Goal: Task Accomplishment & Management: Manage account settings

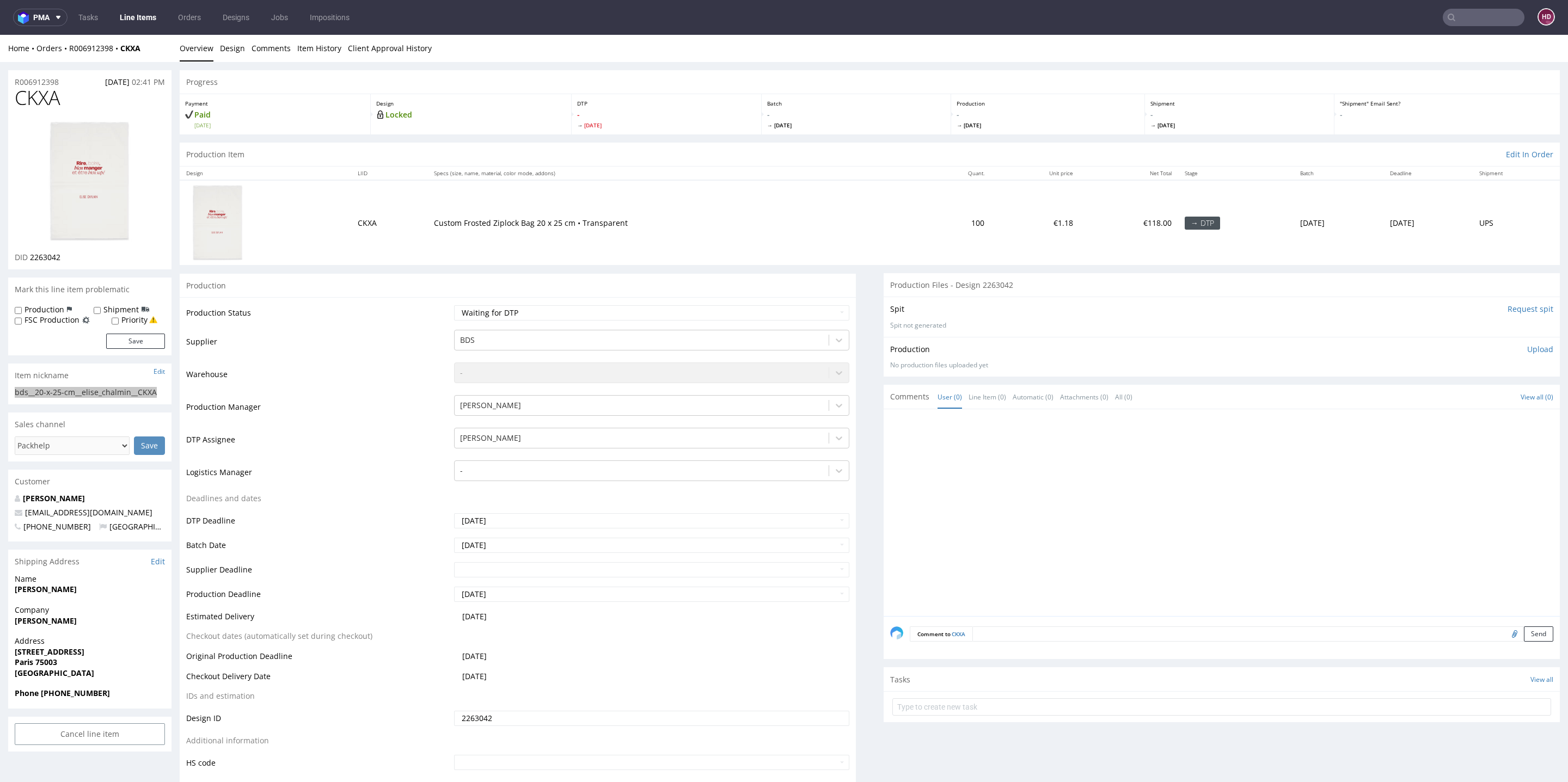
scroll to position [8, 0]
drag, startPoint x: 64, startPoint y: 83, endPoint x: 0, endPoint y: 75, distance: 64.5
copy p "R006912398"
drag, startPoint x: 84, startPoint y: 256, endPoint x: 30, endPoint y: 253, distance: 54.1
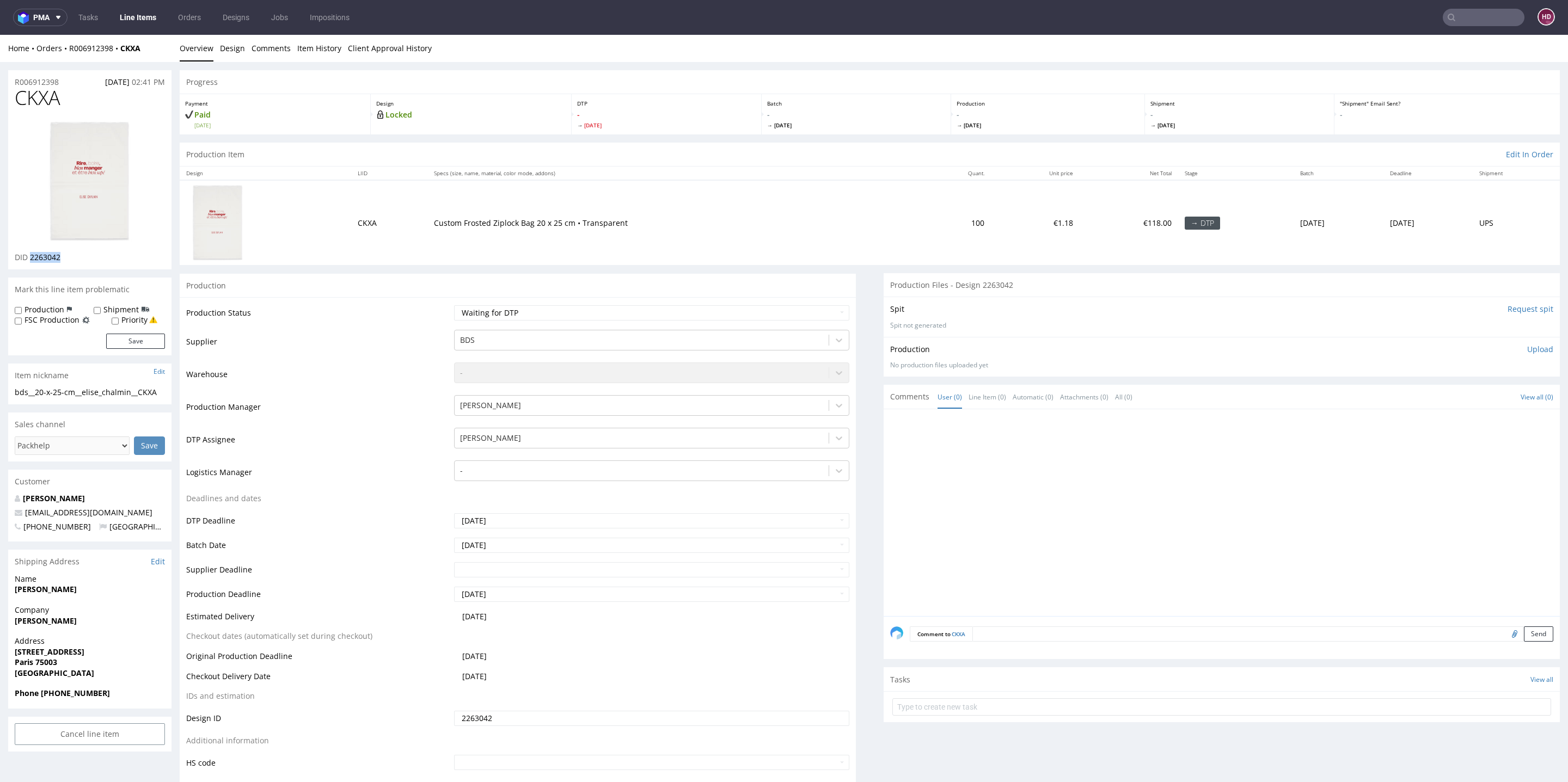
click at [30, 253] on div "DID 2263042" at bounding box center [90, 257] width 151 height 11
copy span "2263042"
click at [98, 156] on img at bounding box center [90, 182] width 87 height 124
click at [234, 52] on link "Design" at bounding box center [232, 48] width 25 height 27
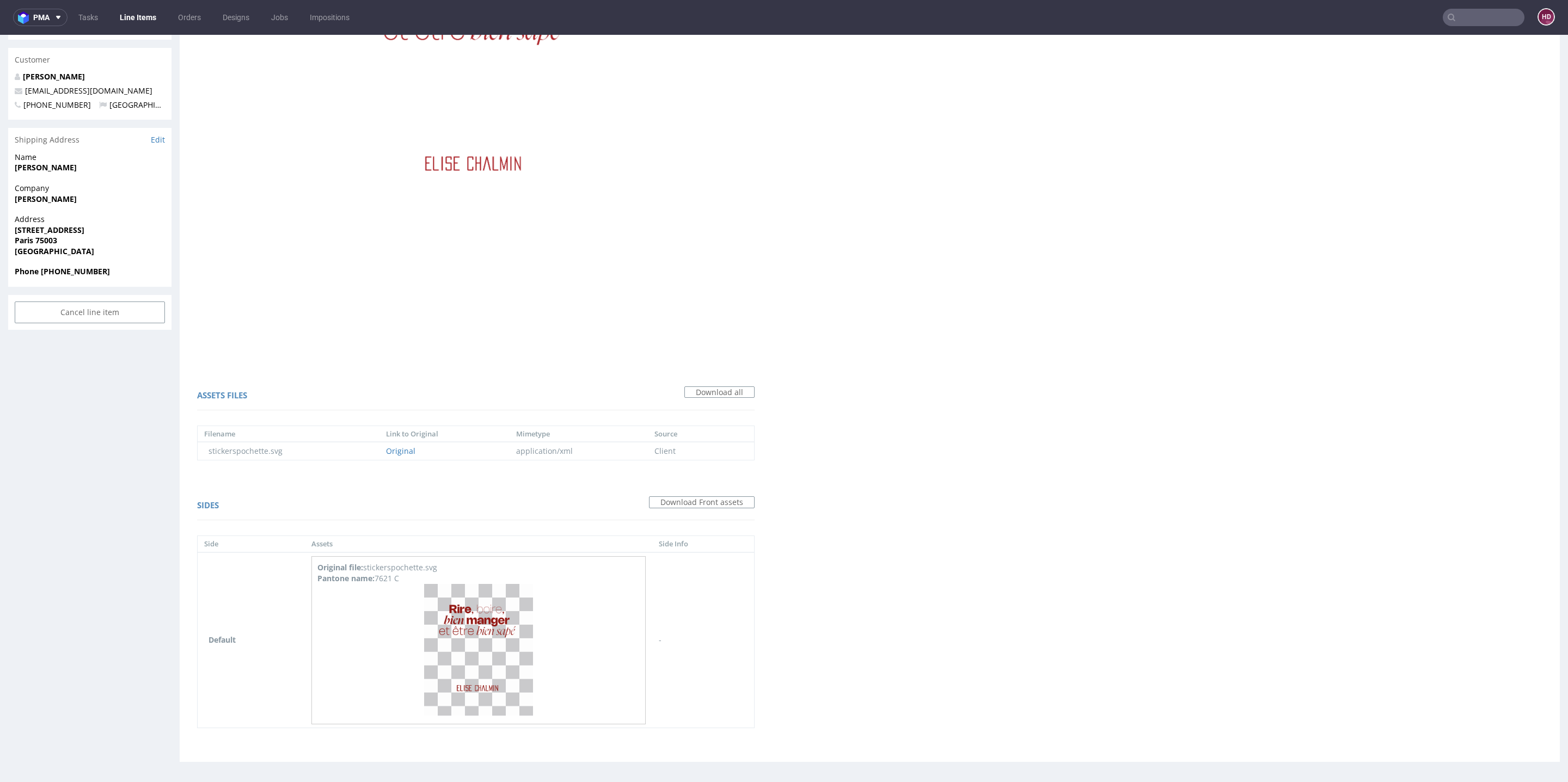
scroll to position [4, 0]
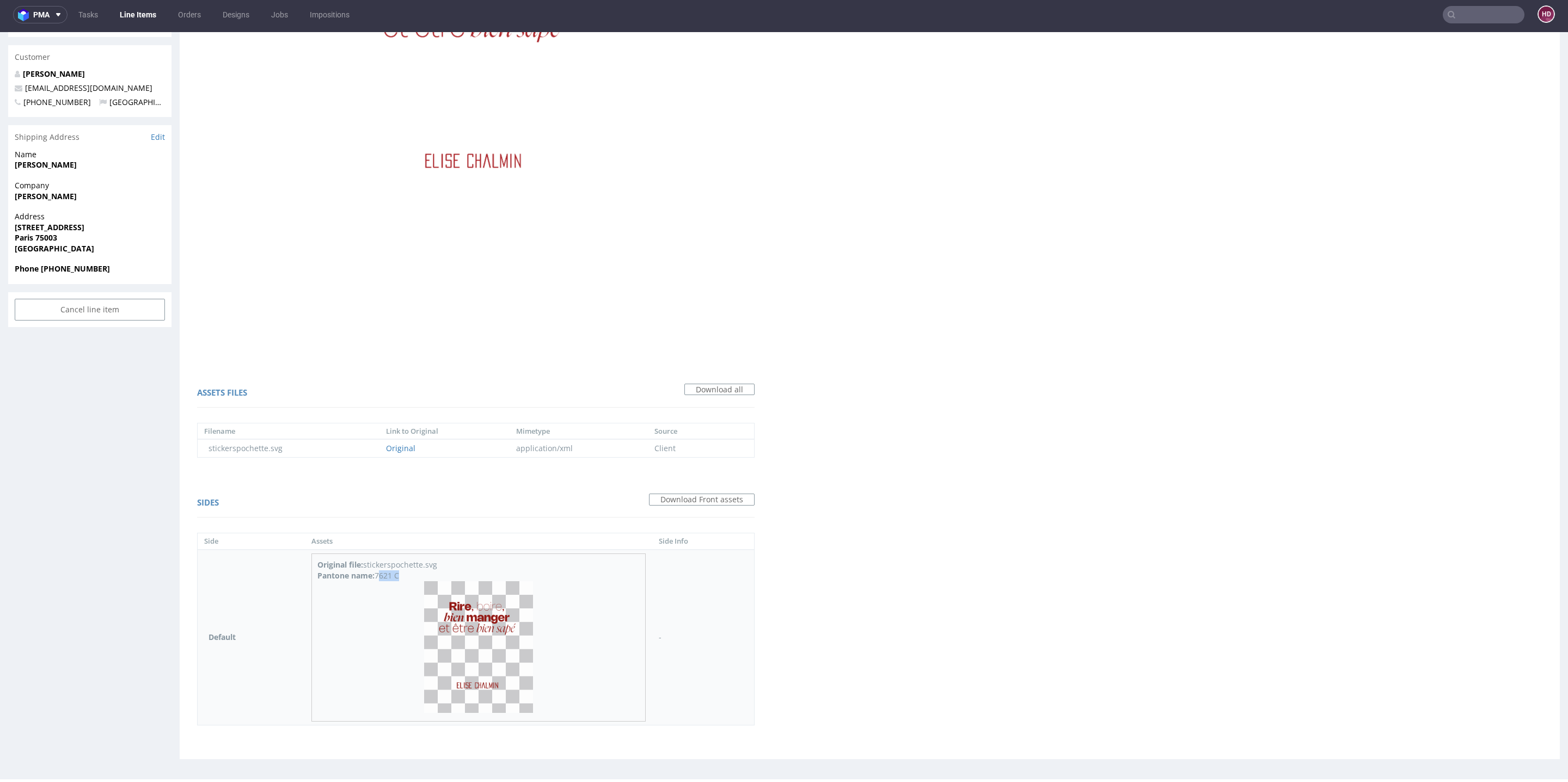
drag, startPoint x: 408, startPoint y: 579, endPoint x: 374, endPoint y: 577, distance: 34.1
click at [374, 577] on div "Original file: stickerspochette.svg Pantone name: 7621 C" at bounding box center [478, 637] width 334 height 169
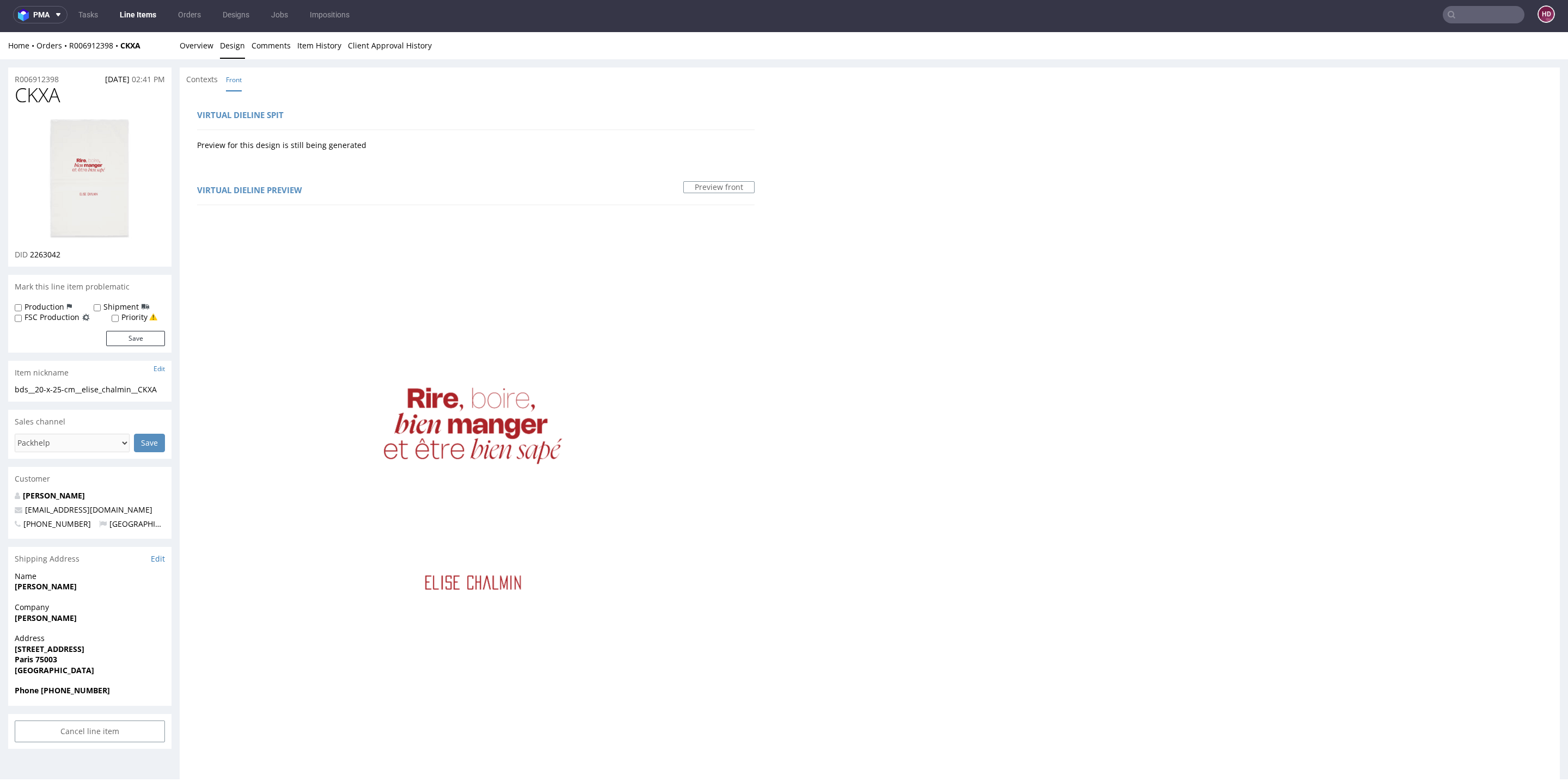
scroll to position [0, 0]
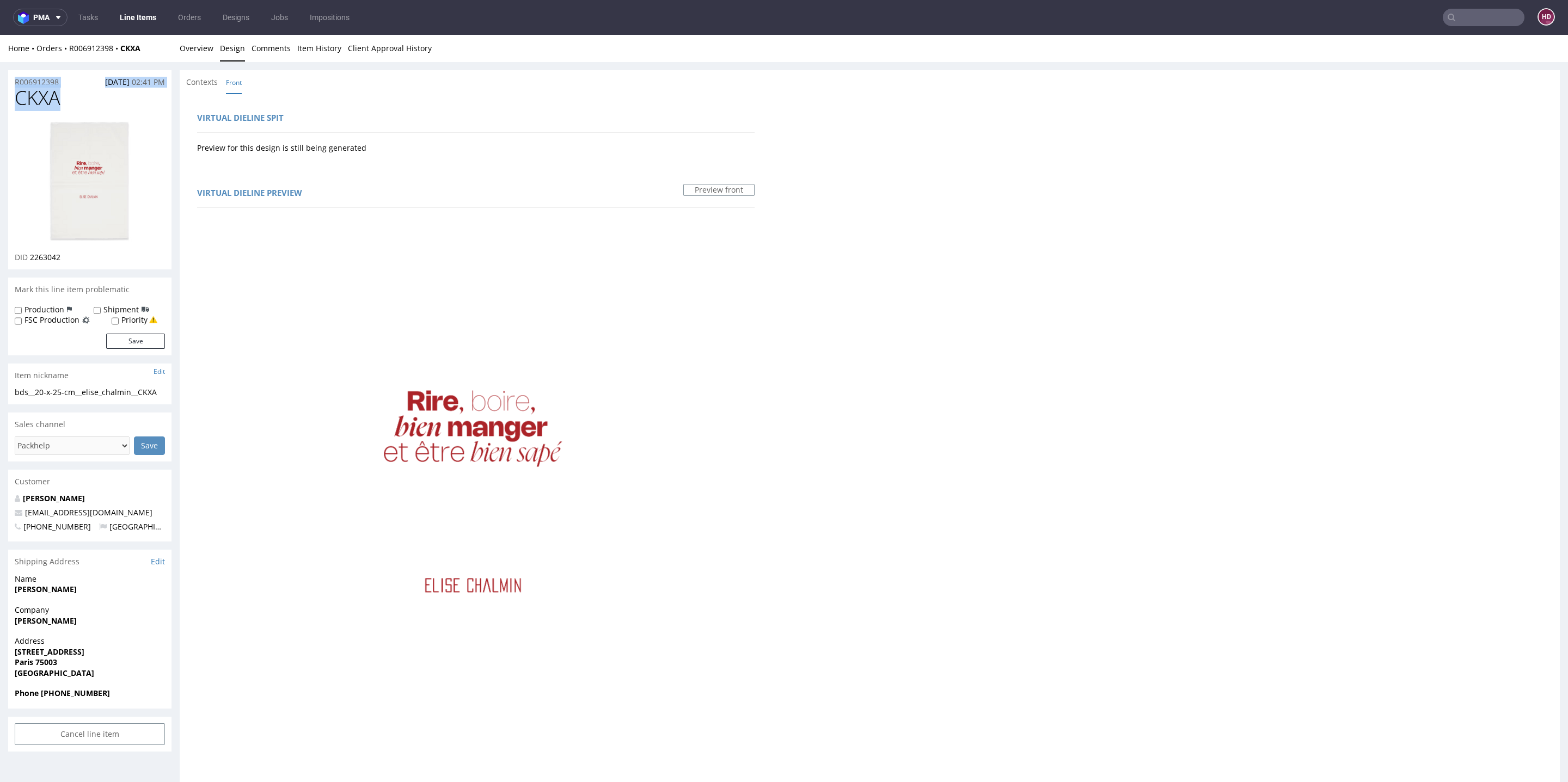
drag, startPoint x: 78, startPoint y: 95, endPoint x: 0, endPoint y: 86, distance: 78.5
click at [0, 86] on div "R006912398 [DATE] 02:41 PM CKXA DID 2263042 Mark this line item problematic Pro…" at bounding box center [784, 632] width 1568 height 1139
click at [82, 98] on h1 "CKXA" at bounding box center [90, 98] width 151 height 22
drag, startPoint x: 78, startPoint y: 103, endPoint x: 12, endPoint y: 102, distance: 66.0
click at [12, 102] on div "CKXA DID 2263042" at bounding box center [90, 178] width 164 height 182
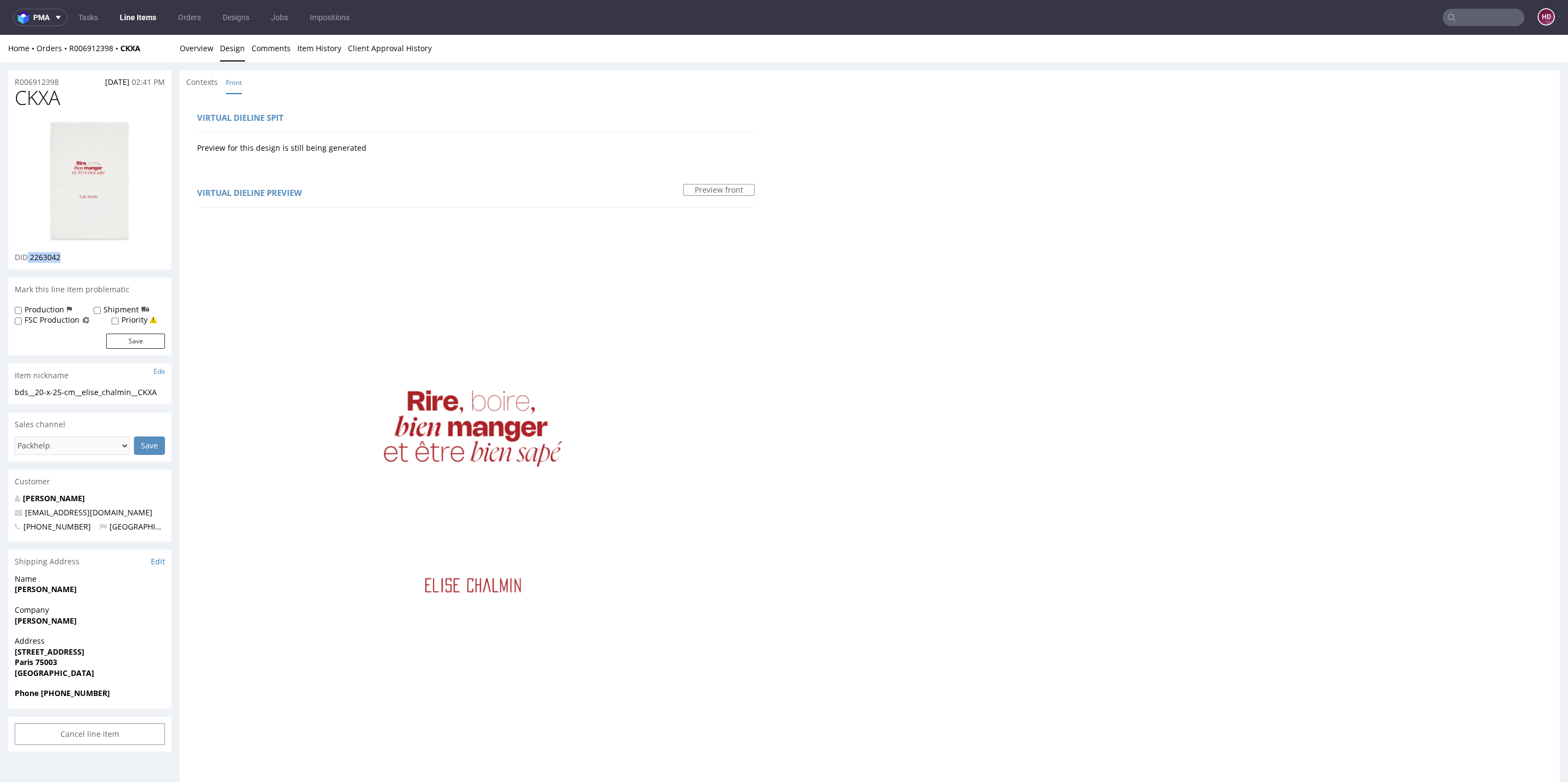
drag, startPoint x: 76, startPoint y: 257, endPoint x: 29, endPoint y: 256, distance: 47.0
click at [29, 256] on div "DID 2263042" at bounding box center [90, 257] width 151 height 11
copy p "2263042"
click at [102, 391] on div "bds__20-x-25-cm__elise_chalmin__CKXA" at bounding box center [90, 392] width 151 height 11
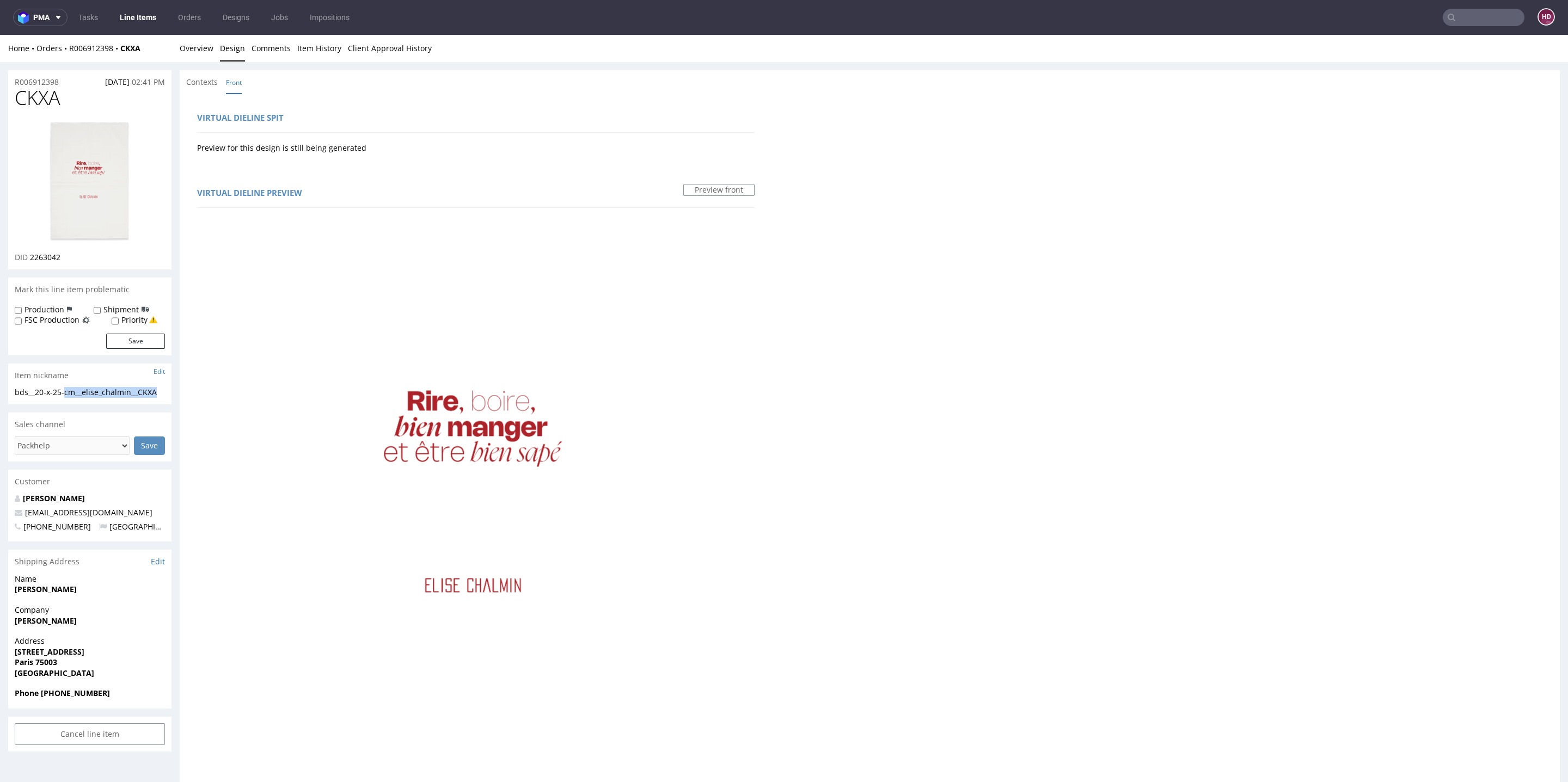
click at [169, 391] on div "bds__20-x-25-cm__elise_chalmin__CKXA bds__20-x-25-cm __elise_chalmin__CKXA Upda…" at bounding box center [90, 396] width 164 height 17
drag, startPoint x: 165, startPoint y: 392, endPoint x: 12, endPoint y: 386, distance: 153.1
click at [12, 386] on section "Item nickname Edit bds__20-x-25-cm__elise_chalmin__CKXA bds__20-x-25-cm __elise…" at bounding box center [90, 384] width 164 height 41
copy section "bds__20-x-25-cm__elise_chalmin__CKXA"
click at [67, 81] on div "R006912398 [DATE] 02:41 PM" at bounding box center [90, 79] width 164 height 17
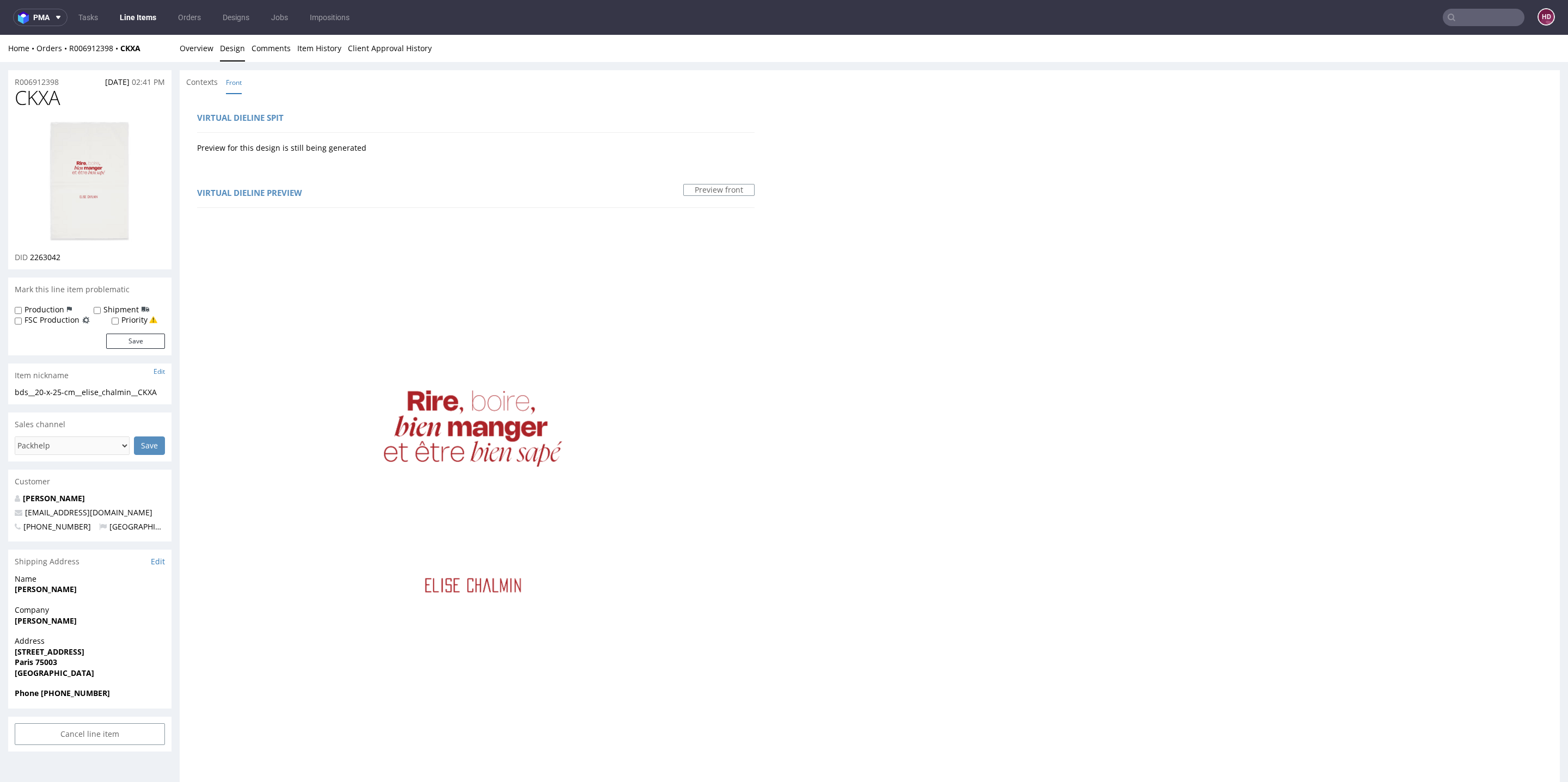
click at [67, 81] on div "R006912398 [DATE] 02:41 PM" at bounding box center [90, 79] width 164 height 17
drag, startPoint x: 67, startPoint y: 81, endPoint x: 0, endPoint y: 74, distance: 67.4
click at [0, 74] on div "R006912398 [DATE] 02:41 PM CKXA DID 2263042 Mark this line item problematic Pro…" at bounding box center [784, 632] width 1568 height 1139
copy p "R006912398"
drag, startPoint x: 70, startPoint y: 256, endPoint x: 31, endPoint y: 254, distance: 39.1
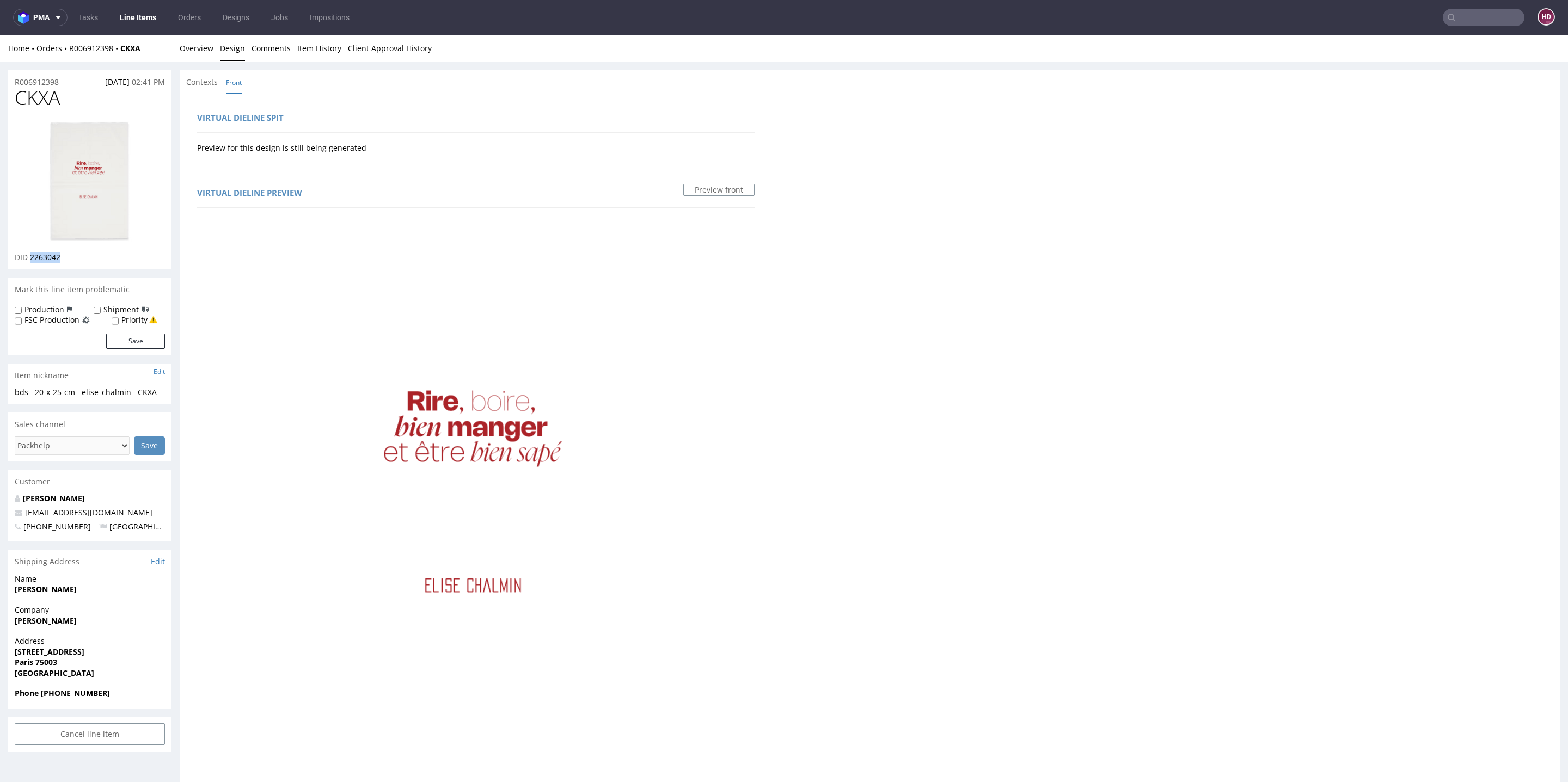
click at [31, 254] on div "DID 2263042" at bounding box center [90, 257] width 151 height 11
copy span "2263042"
click at [193, 48] on link "Overview" at bounding box center [196, 48] width 34 height 27
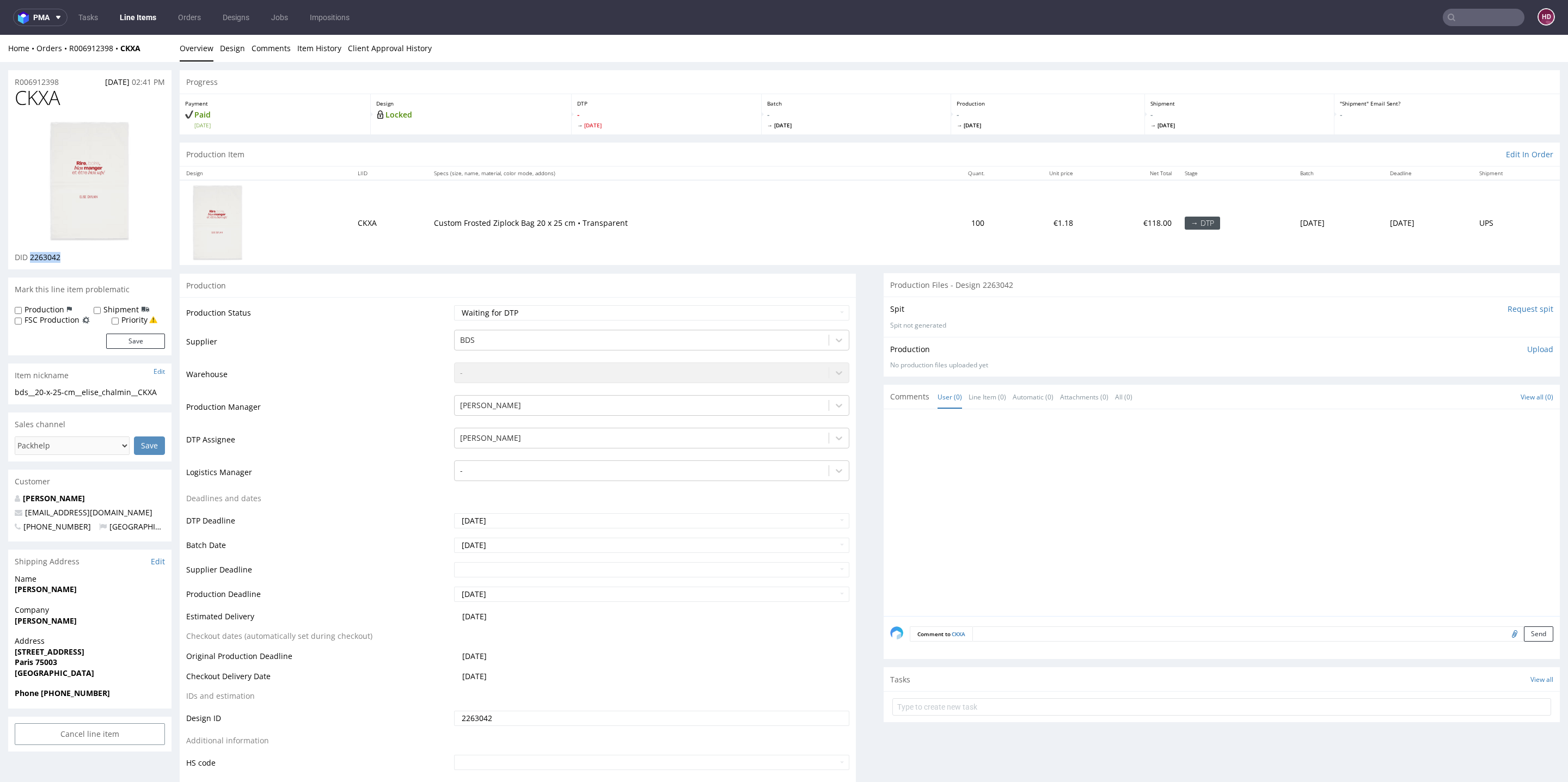
click at [1527, 345] on p "Upload" at bounding box center [1541, 349] width 26 height 11
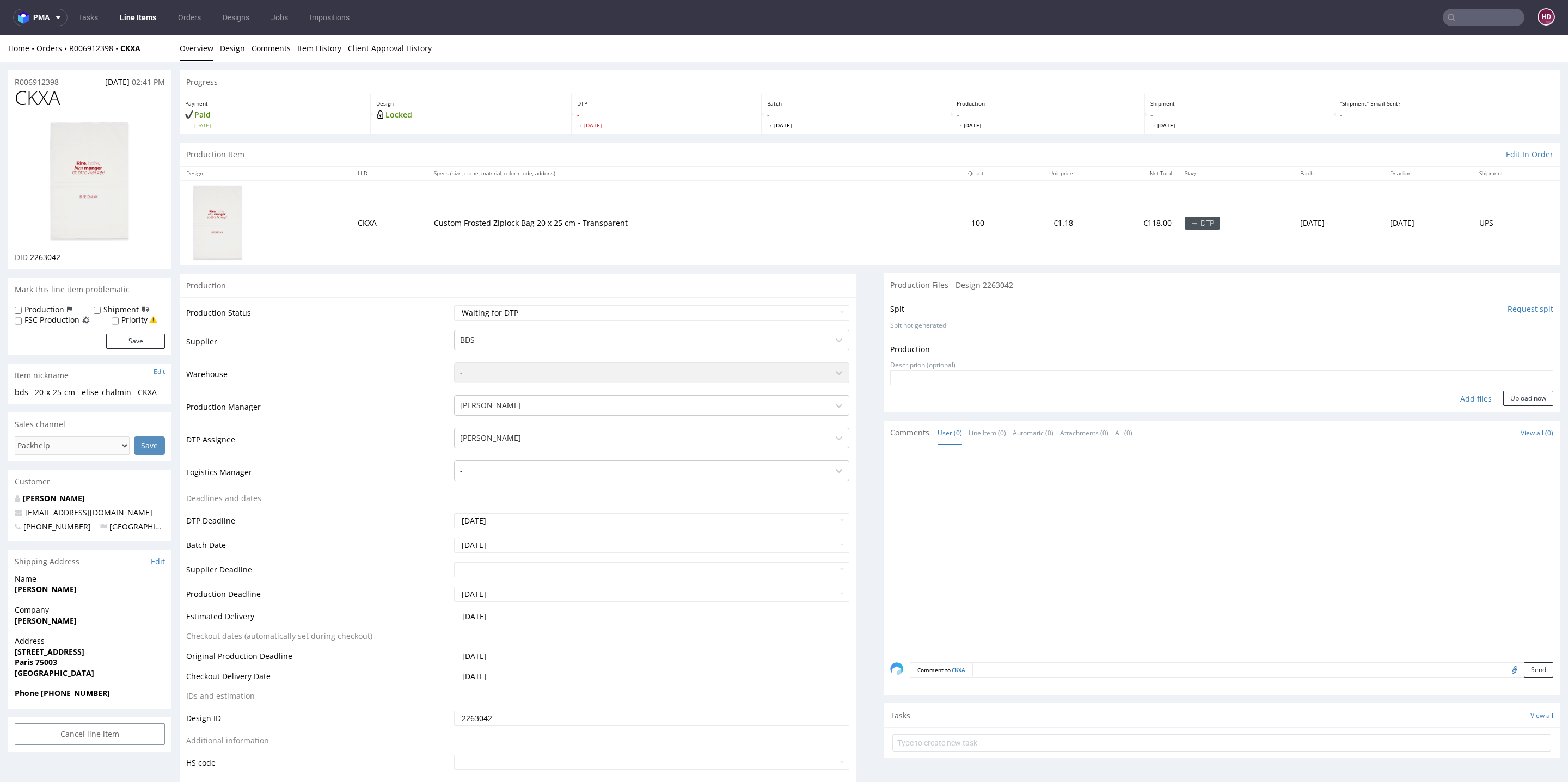
click at [1456, 399] on div "Add files" at bounding box center [1476, 399] width 54 height 17
type input "C:\fakepath\ bds__20-x-25-cm__elise_chalmin__CKXA__d2263042__oR006912398.pdf"
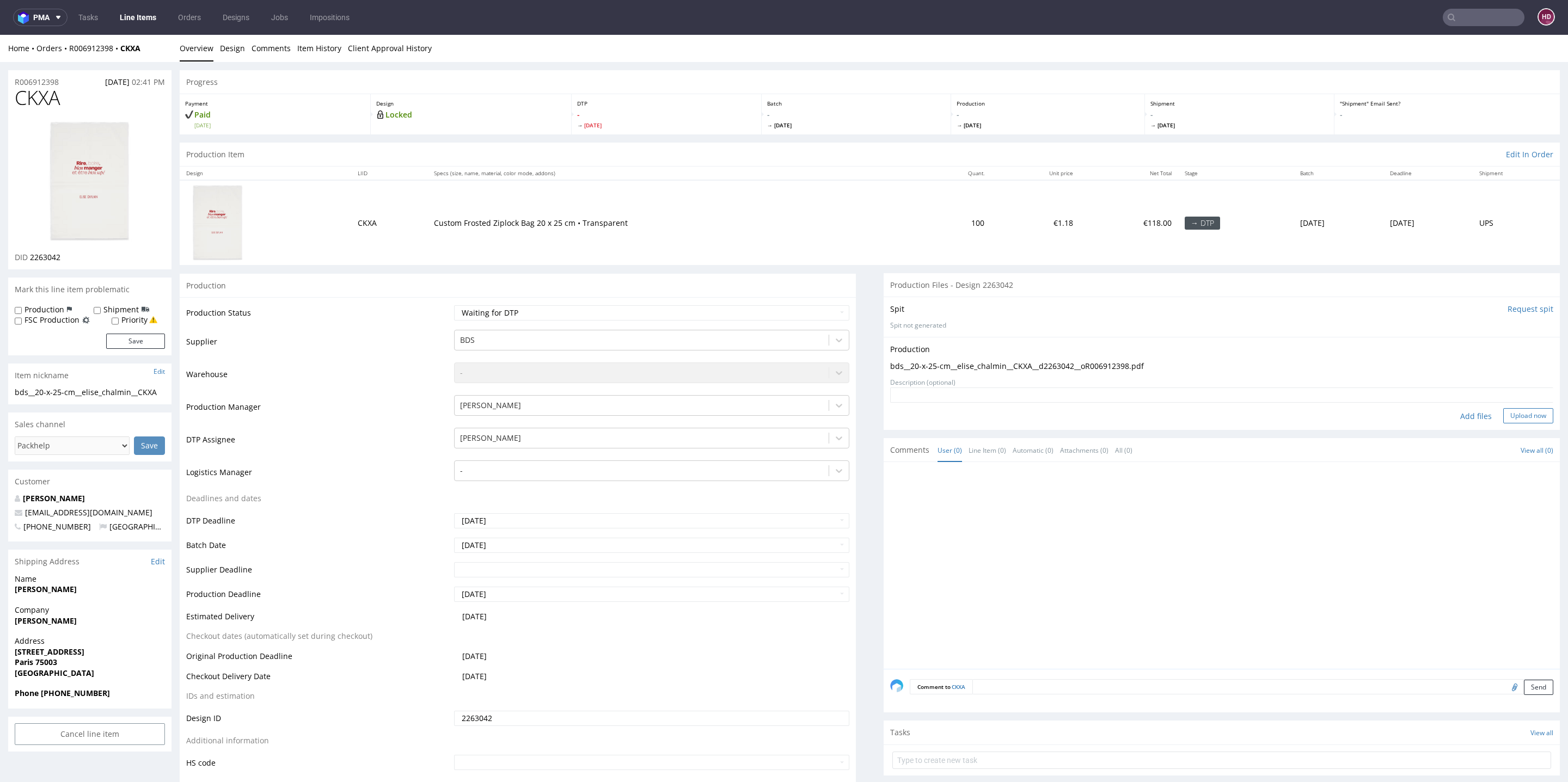
click at [1526, 420] on button "Upload now" at bounding box center [1528, 415] width 50 height 15
click at [630, 308] on select "Waiting for Artwork Waiting for Diecut Waiting for Mockup Waiting for DTP Waiti…" at bounding box center [652, 313] width 395 height 15
select select "dtp_production_ready"
click at [454, 305] on select "Waiting for Artwork Waiting for Diecut Waiting for Mockup Waiting for DTP Waiti…" at bounding box center [652, 313] width 395 height 15
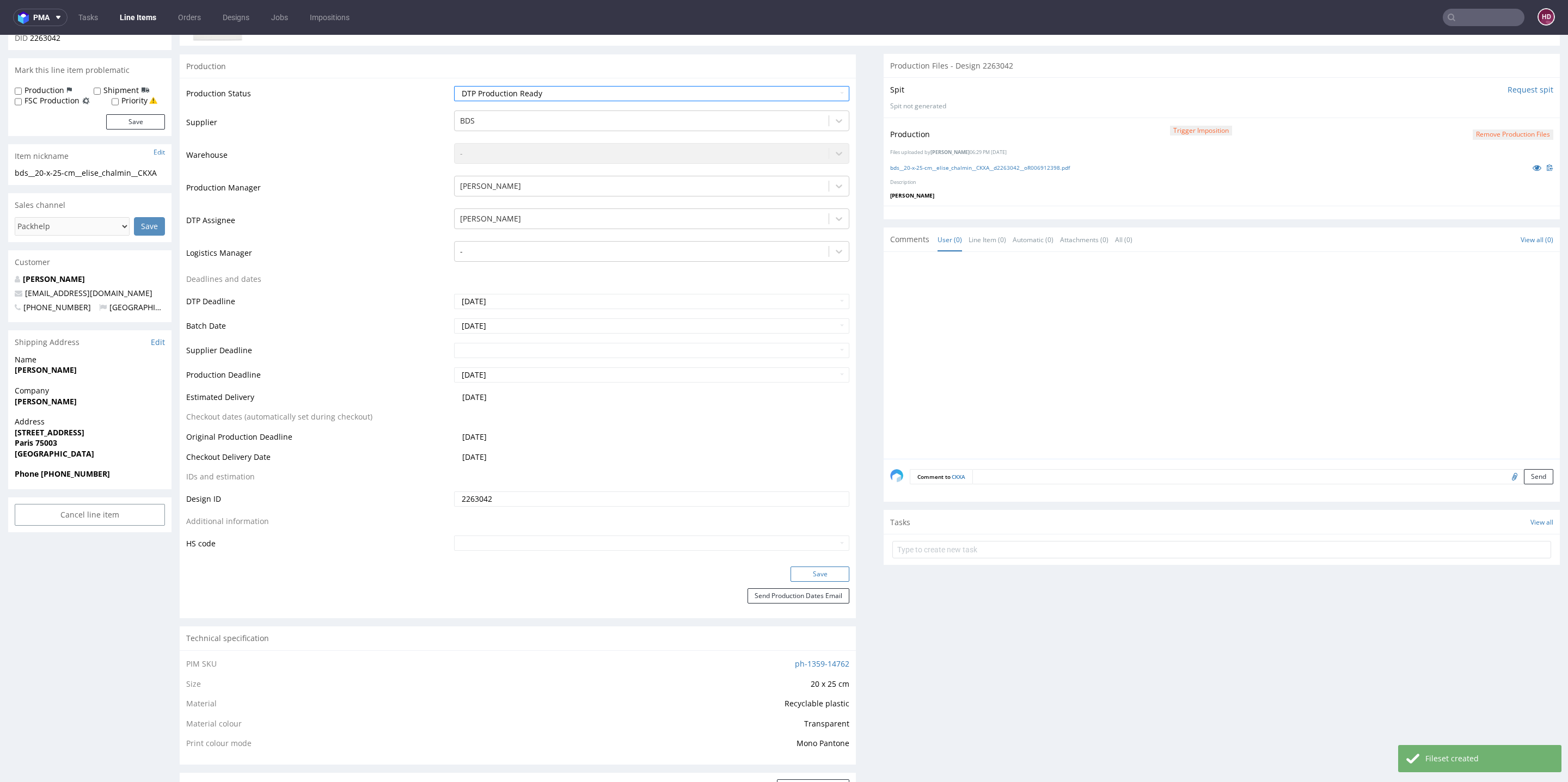
scroll to position [219, 0]
click at [798, 572] on button "Save" at bounding box center [820, 574] width 59 height 15
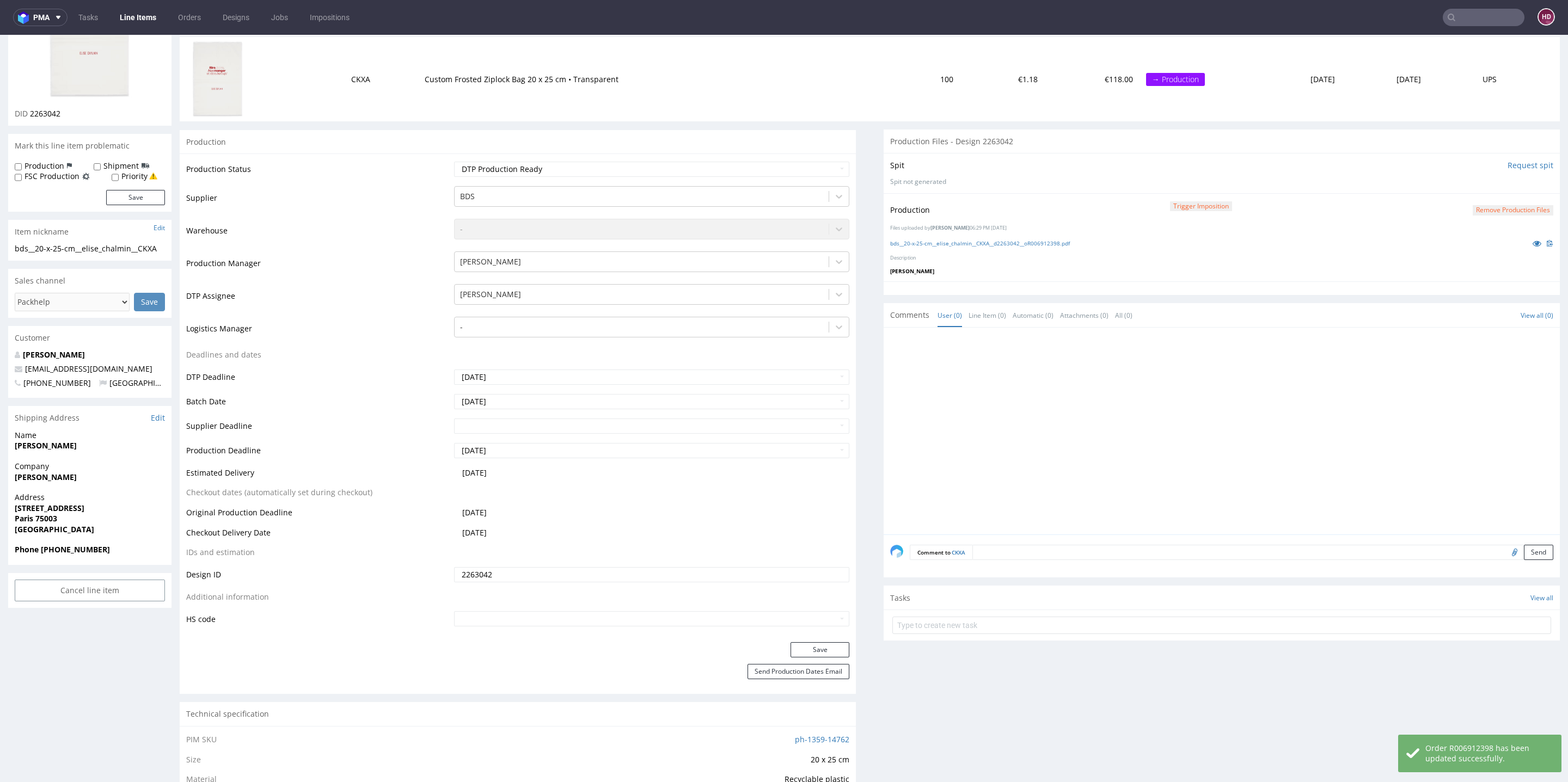
scroll to position [0, 0]
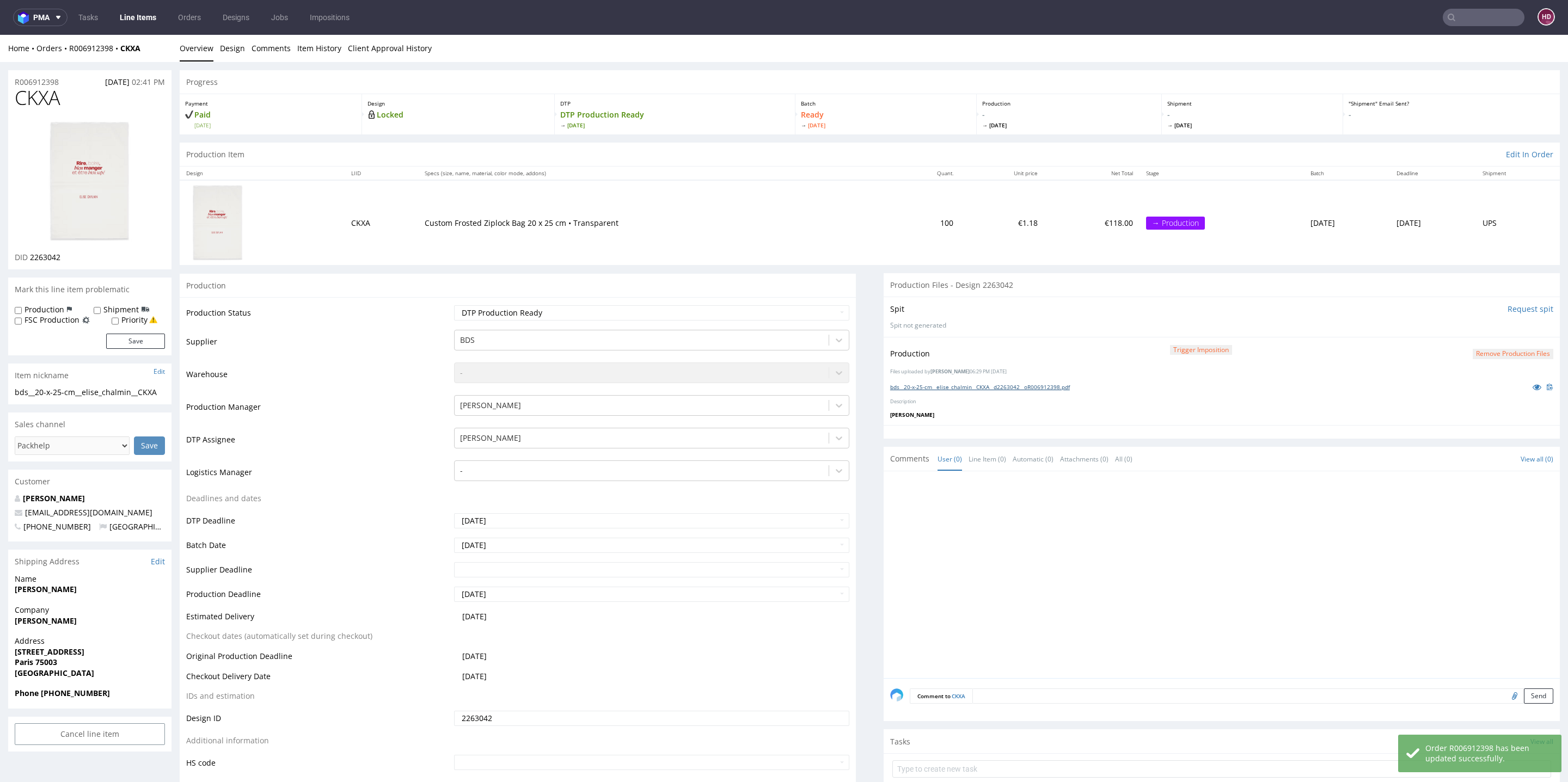
click at [949, 386] on link "bds__20-x-25-cm__elise_chalmin__CKXA__d2263042__oR006912398.pdf" at bounding box center [980, 387] width 179 height 8
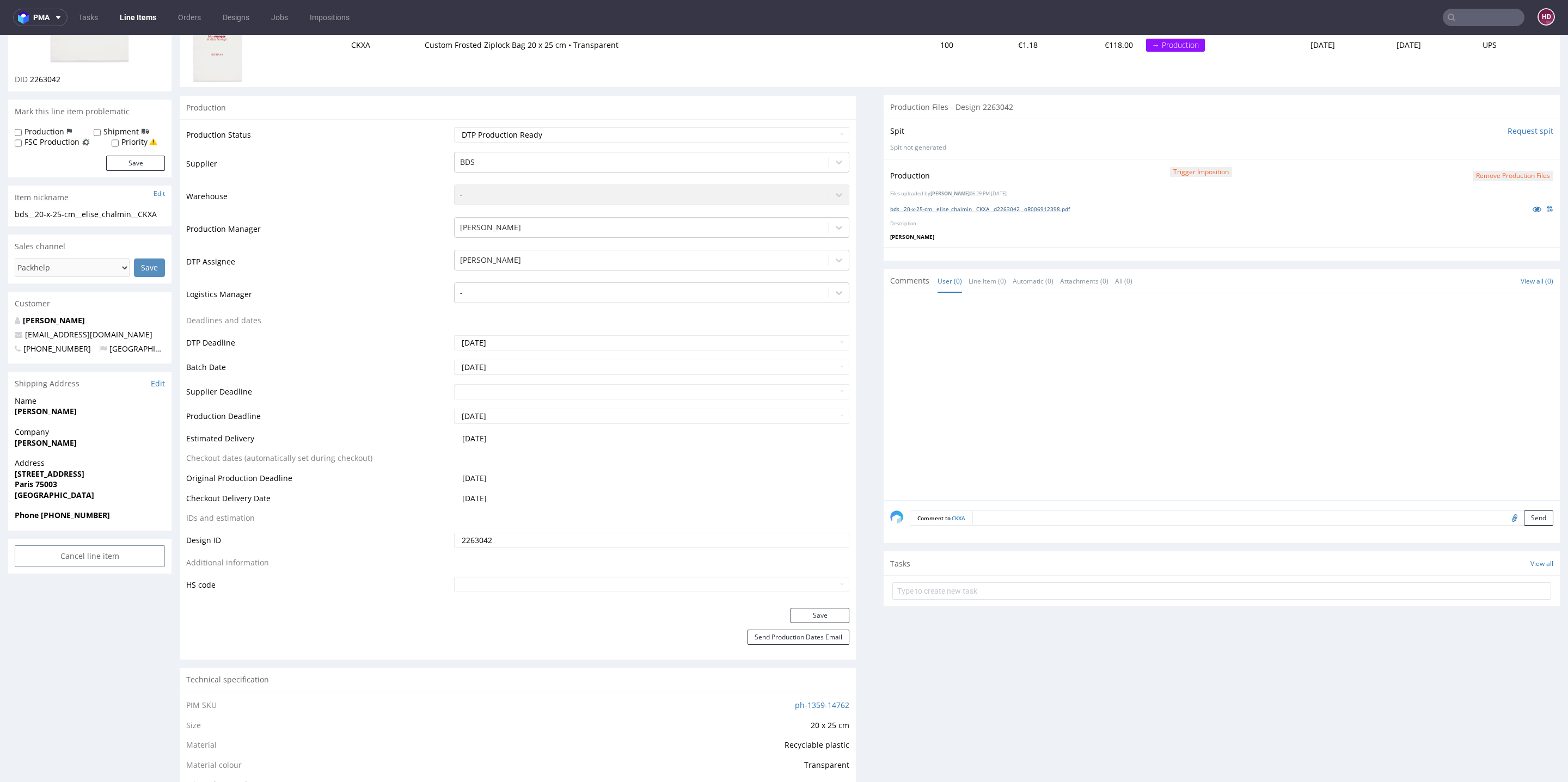
scroll to position [182, 0]
click at [814, 615] on button "Save" at bounding box center [820, 612] width 59 height 15
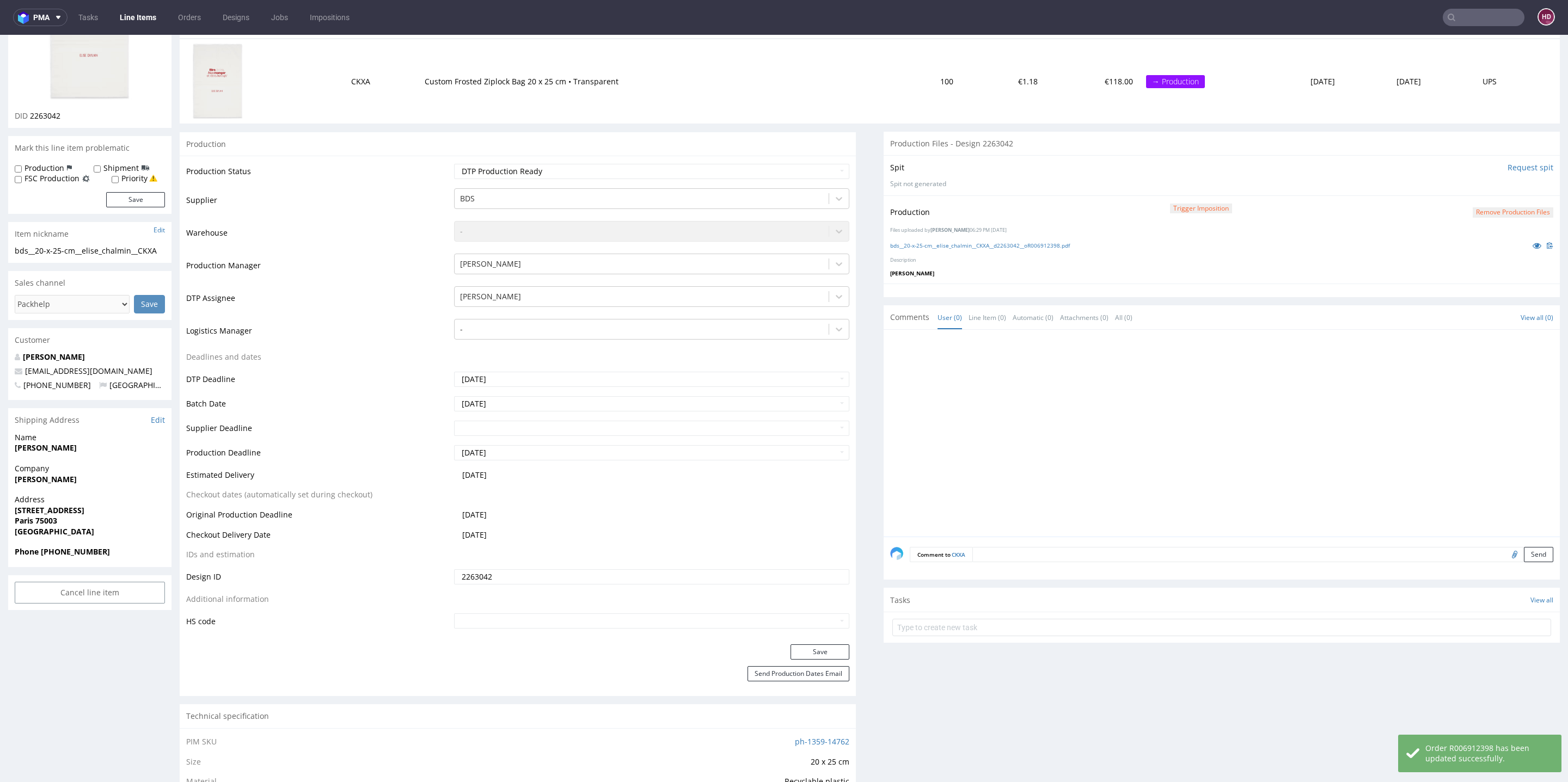
scroll to position [0, 0]
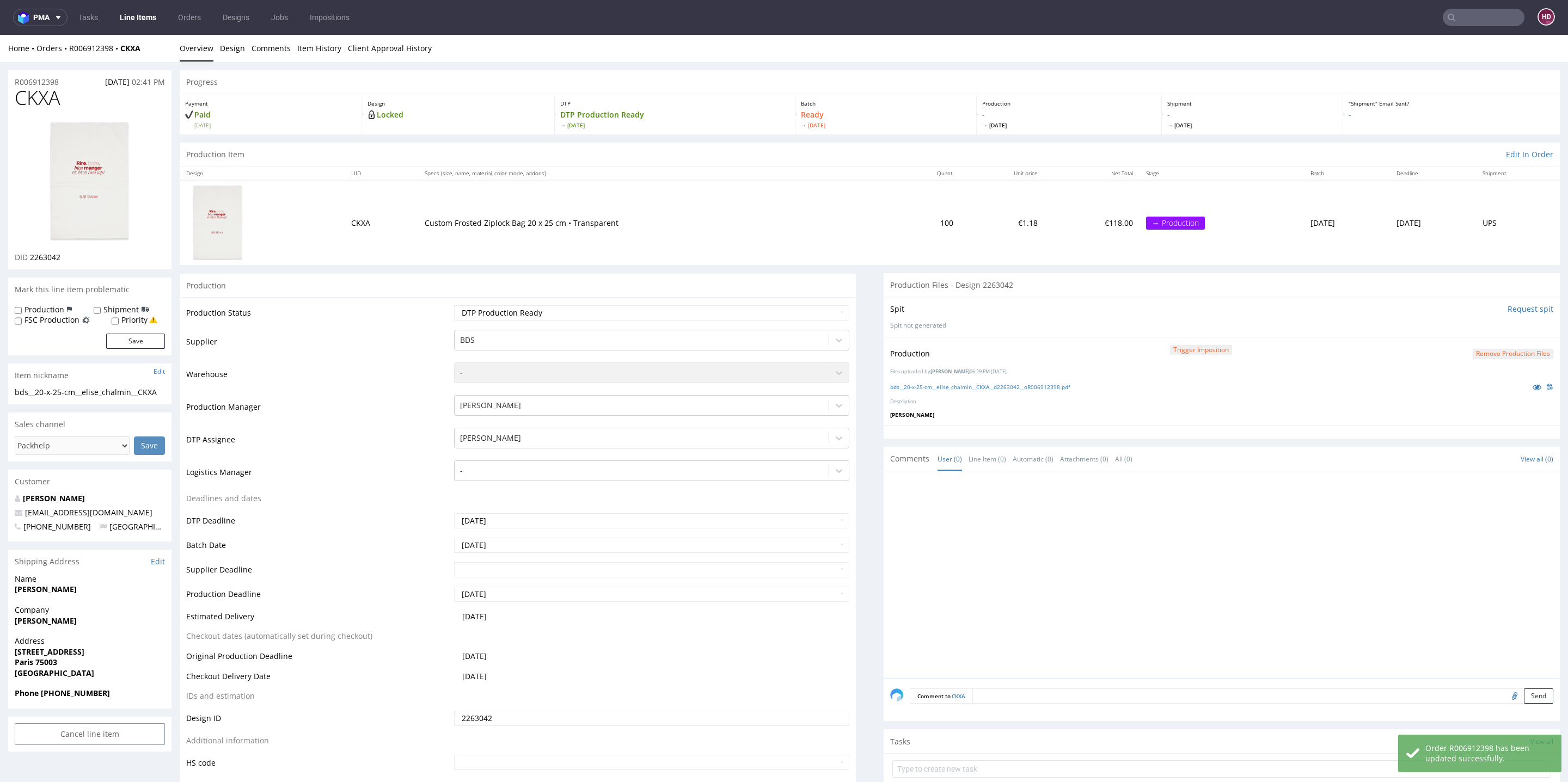
click at [142, 18] on link "Line Items" at bounding box center [138, 17] width 49 height 17
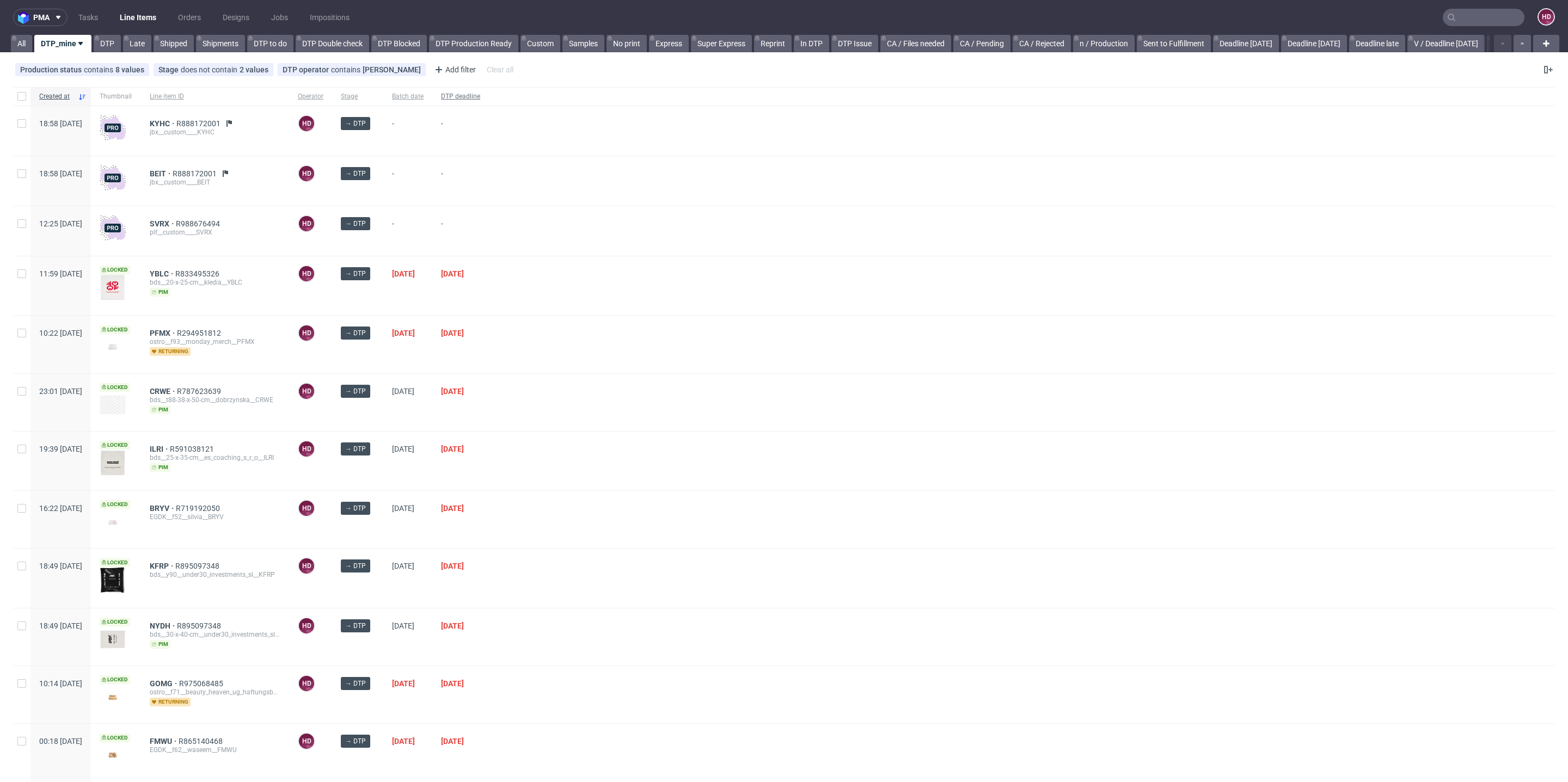
click at [480, 95] on span "DTP deadline" at bounding box center [461, 96] width 39 height 9
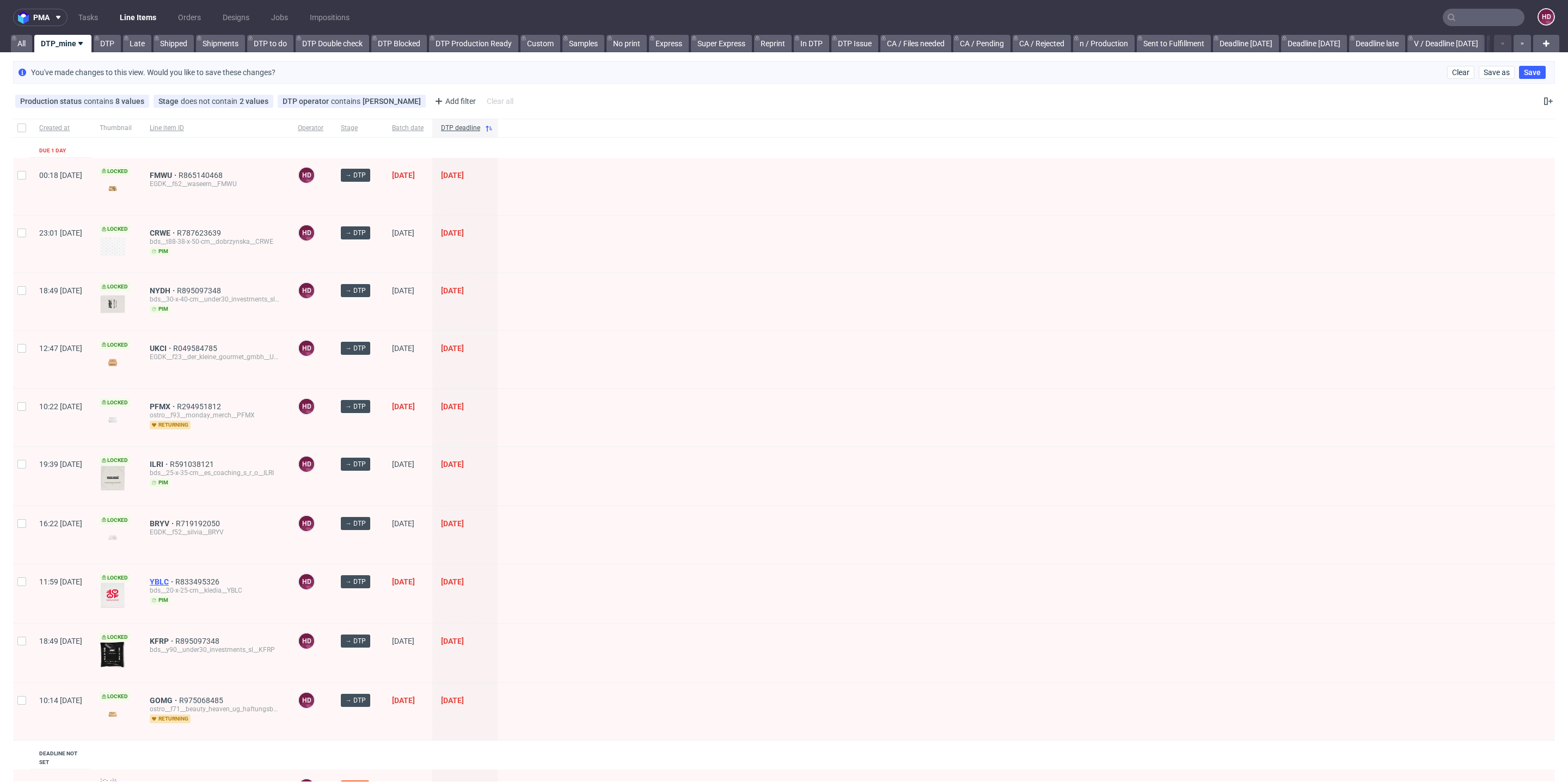
click at [175, 577] on span "YBLC" at bounding box center [162, 582] width 25 height 9
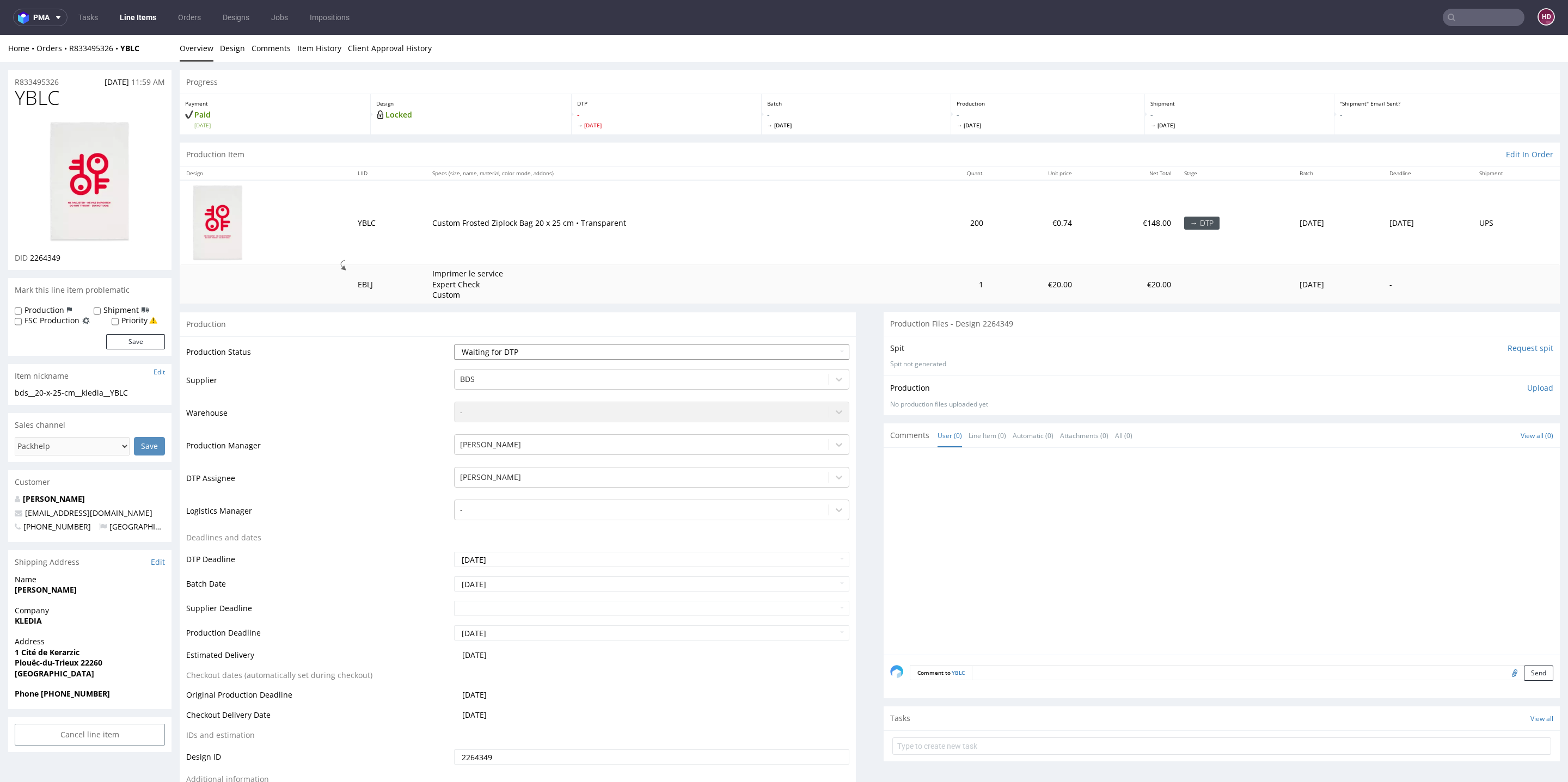
click at [501, 348] on select "Waiting for Artwork Waiting for Diecut Waiting for Mockup Waiting for DTP Waiti…" at bounding box center [652, 352] width 395 height 15
select select "dtp_in_process"
click at [454, 344] on select "Waiting for Artwork Waiting for Diecut Waiting for Mockup Waiting for DTP Waiti…" at bounding box center [652, 352] width 395 height 15
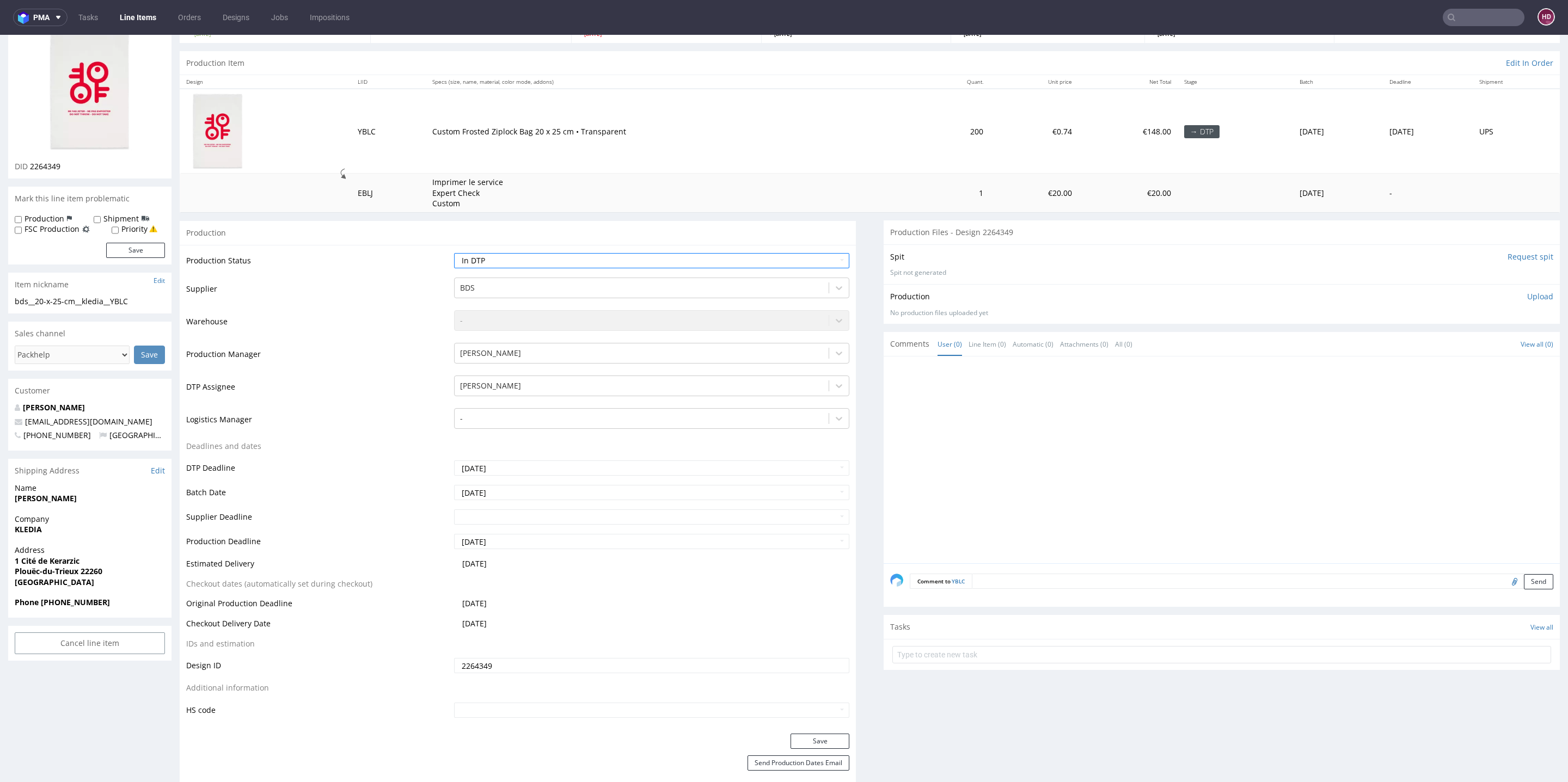
scroll to position [91, 0]
click at [822, 738] on button "Save" at bounding box center [820, 741] width 59 height 15
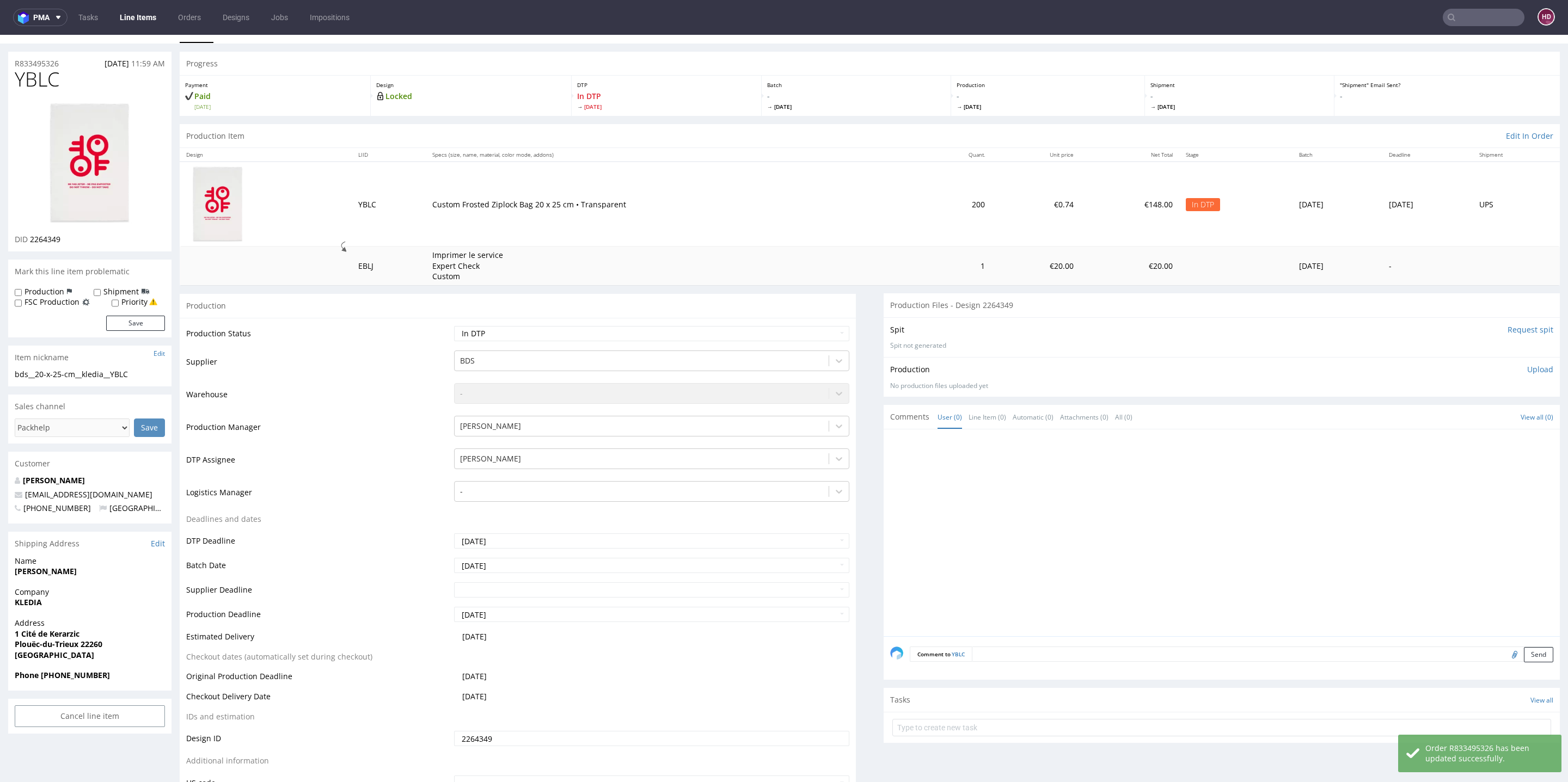
scroll to position [0, 0]
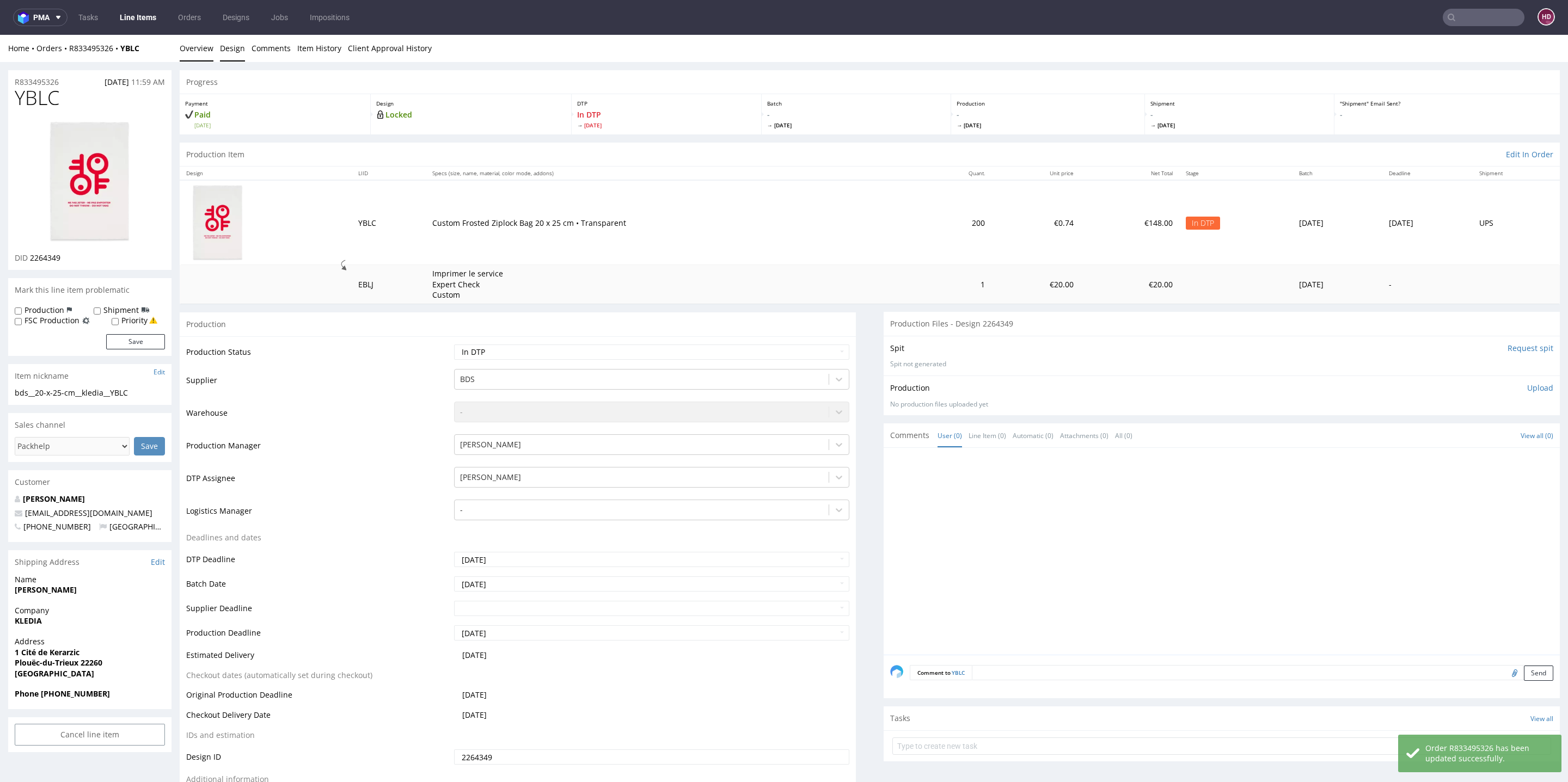
click at [233, 44] on link "Design" at bounding box center [232, 48] width 25 height 27
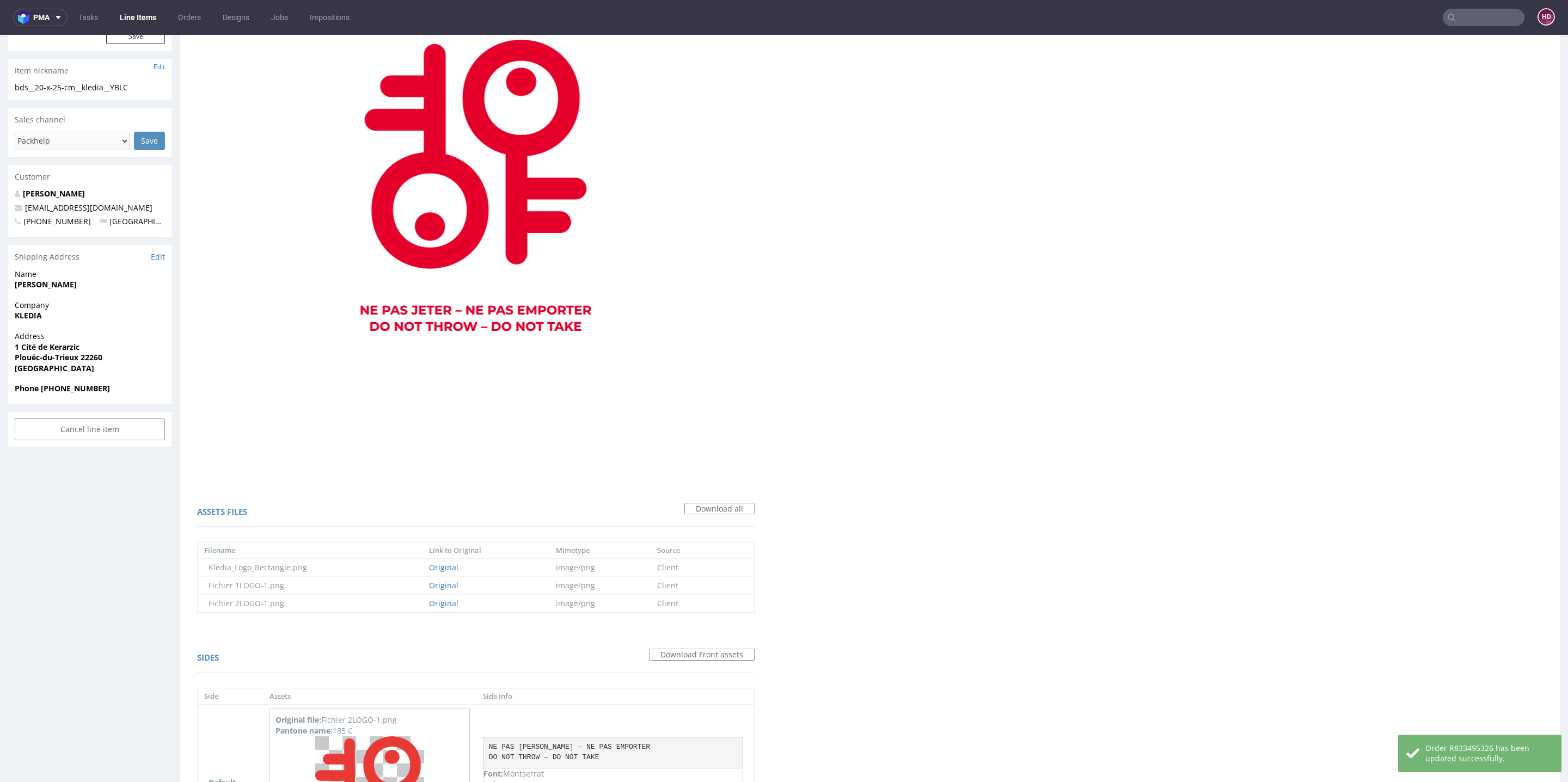
scroll to position [449, 0]
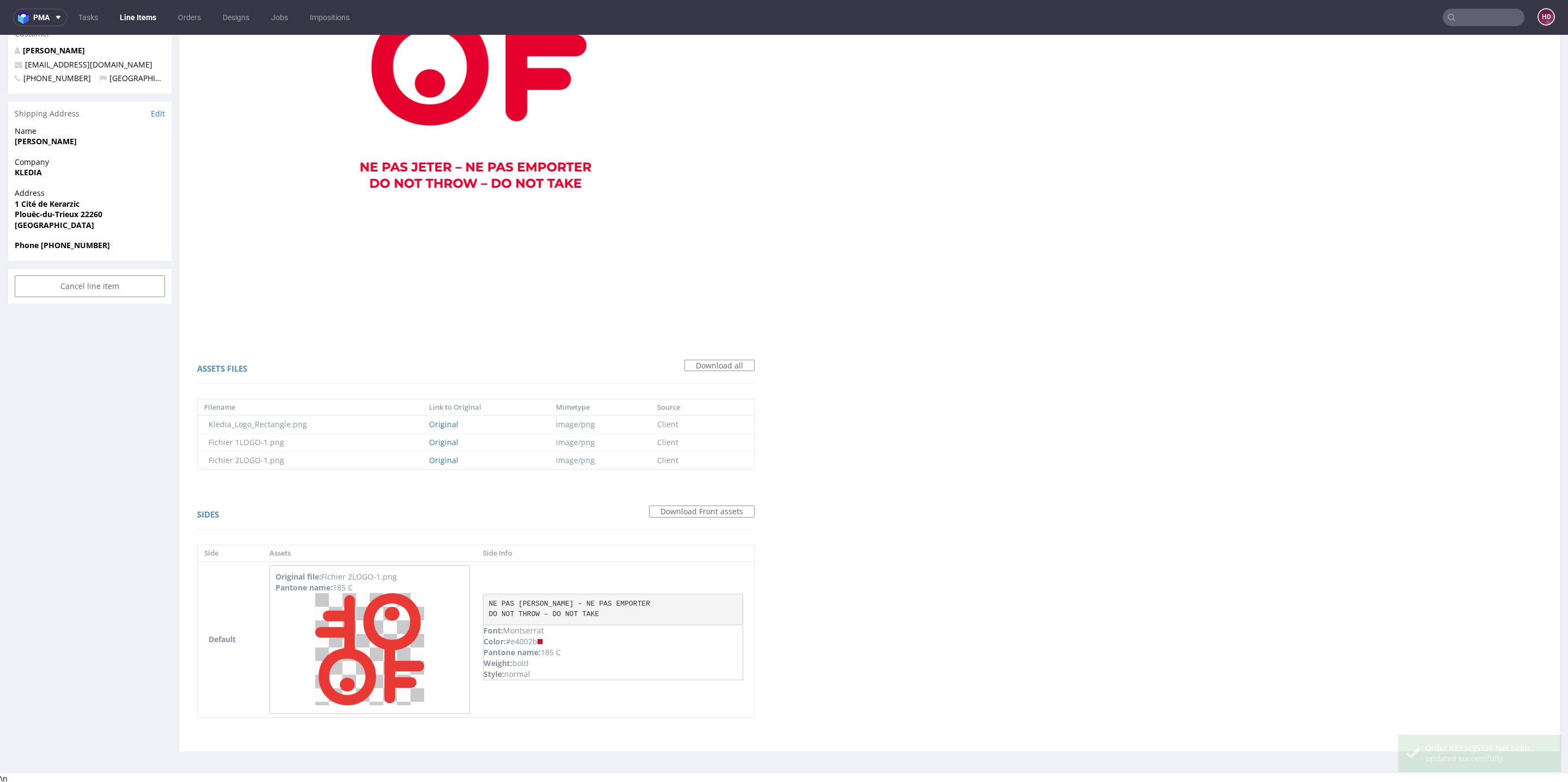
click at [463, 127] on img at bounding box center [475, 48] width 558 height 558
click at [452, 103] on img at bounding box center [475, 48] width 558 height 558
click at [480, 215] on img at bounding box center [475, 48] width 558 height 558
click at [438, 424] on link "Original" at bounding box center [444, 424] width 30 height 10
click at [424, 634] on img at bounding box center [370, 649] width 109 height 112
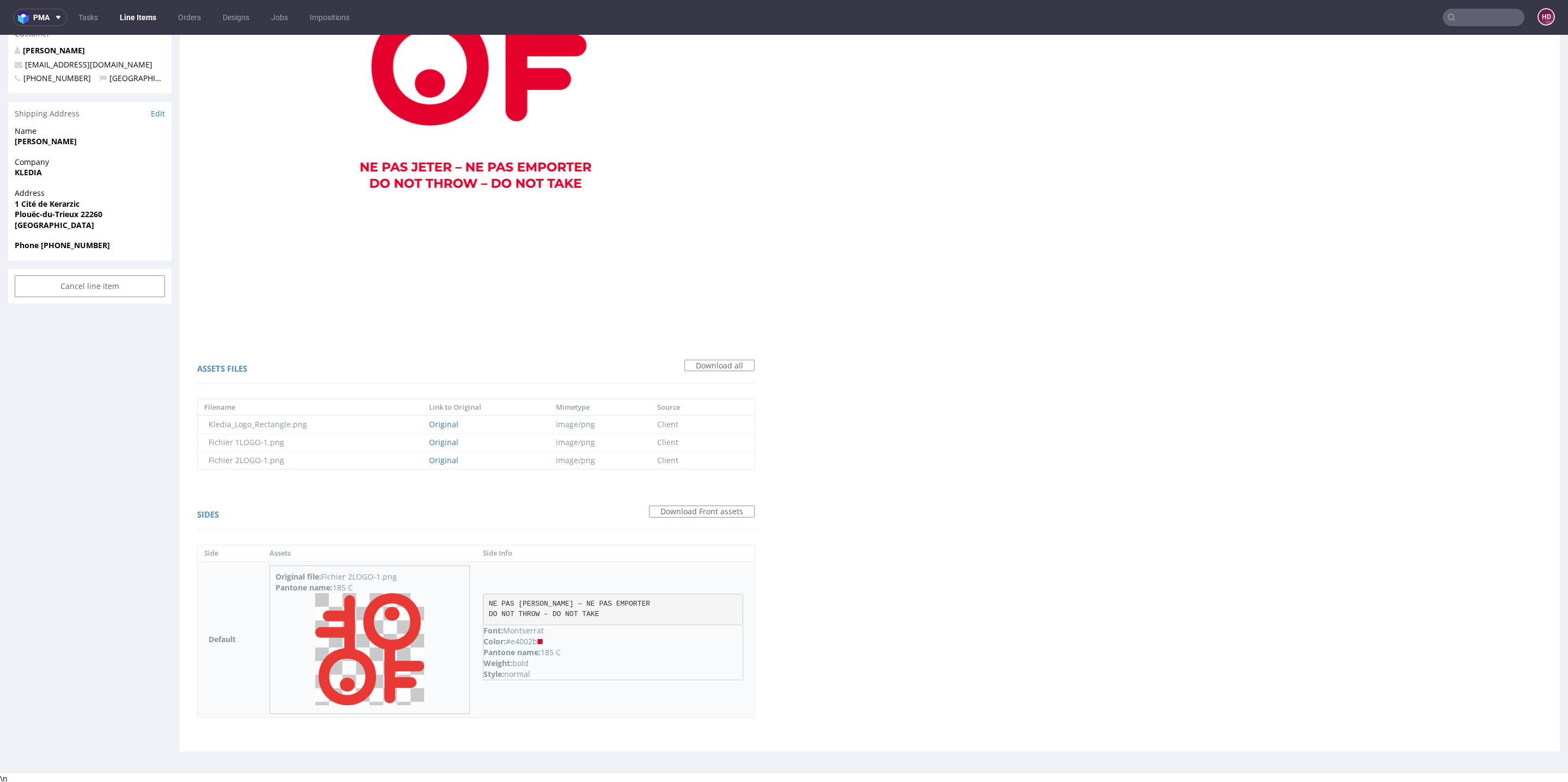
click at [628, 619] on pre "NE PAS [PERSON_NAME] – NE PAS EMPORTER DO NOT THROW – DO NOT TAKE" at bounding box center [614, 610] width 260 height 32
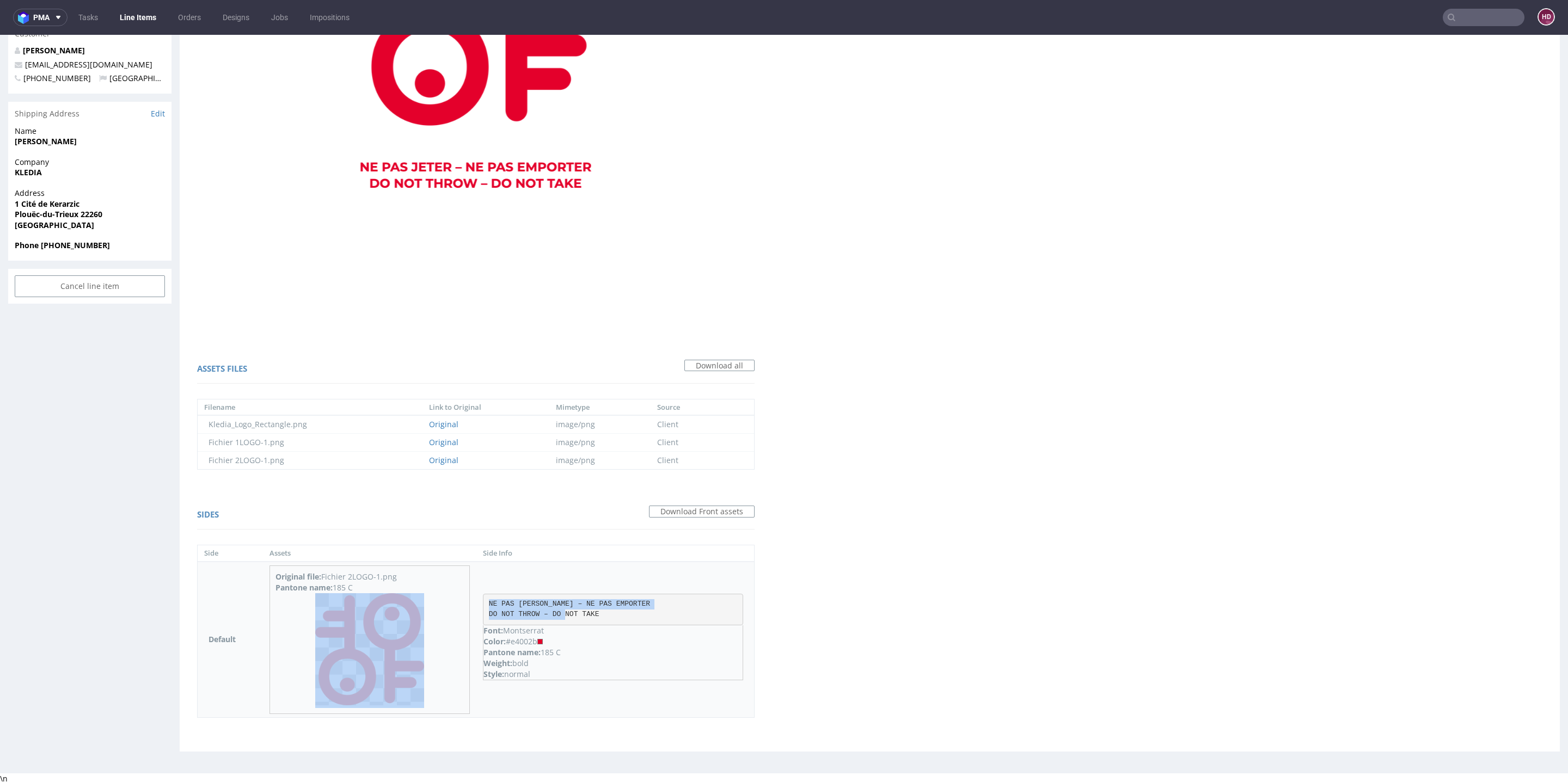
drag, startPoint x: 635, startPoint y: 615, endPoint x: 496, endPoint y: 598, distance: 140.0
click at [496, 598] on tr "Default Original file: Fichier 2LOGO-1.png Pantone name: 185 C NE PAS [PERSON_N…" at bounding box center [475, 639] width 556 height 156
copy tr "NE PAS [PERSON_NAME] – NE PAS EMPORTER DO NOT THROW – DO NOT TAKE"
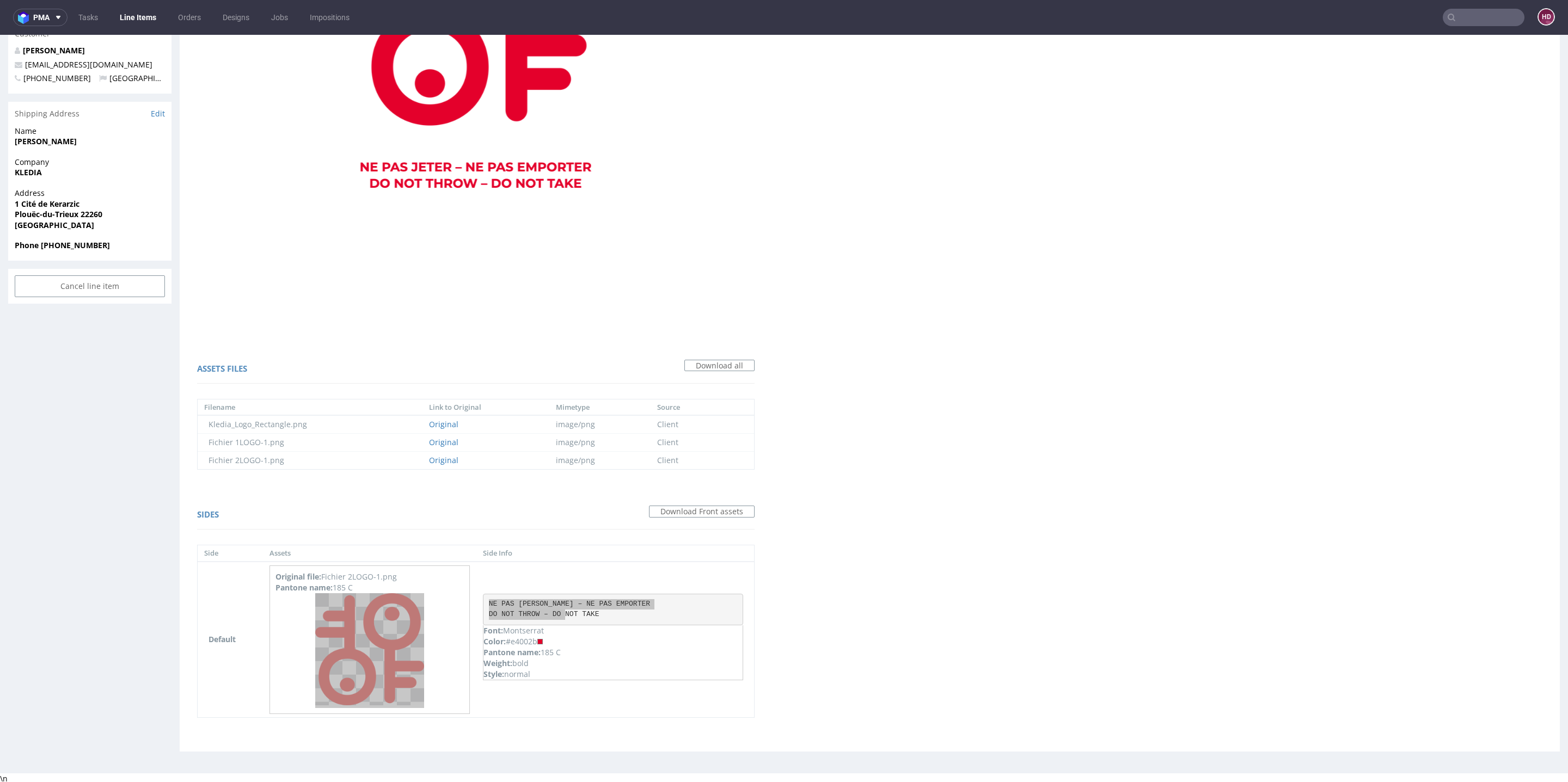
scroll to position [0, 0]
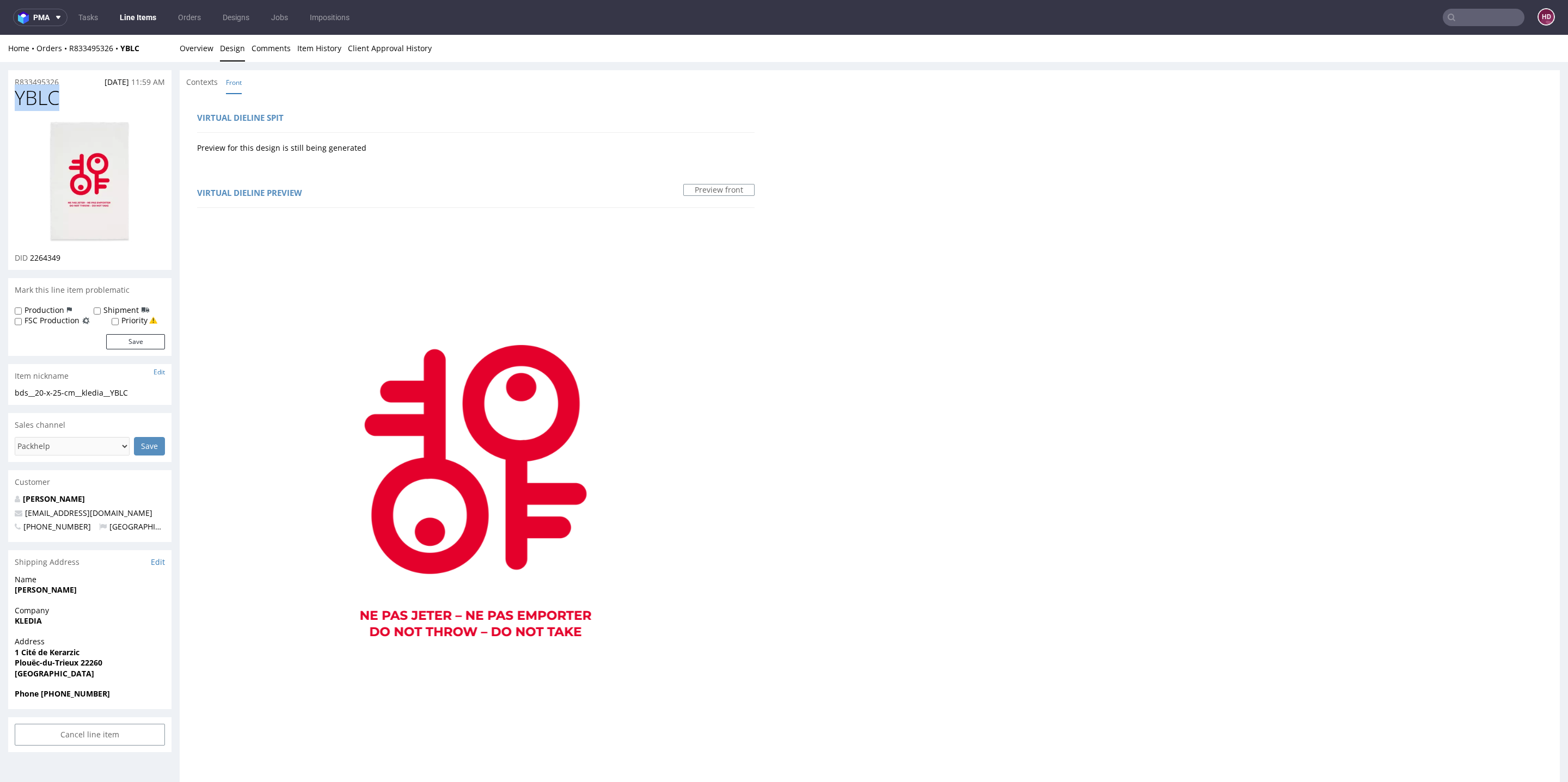
drag, startPoint x: 86, startPoint y: 106, endPoint x: 1, endPoint y: 101, distance: 85.1
click at [1, 101] on div "R833495326 [DATE] 11:59 AM YBLC DID 2264349 Mark this line item problematic Pro…" at bounding box center [784, 639] width 1568 height 1155
copy span "YBLC"
drag, startPoint x: 79, startPoint y: 260, endPoint x: 29, endPoint y: 255, distance: 50.2
click at [29, 255] on div "DID 2264349" at bounding box center [90, 258] width 151 height 11
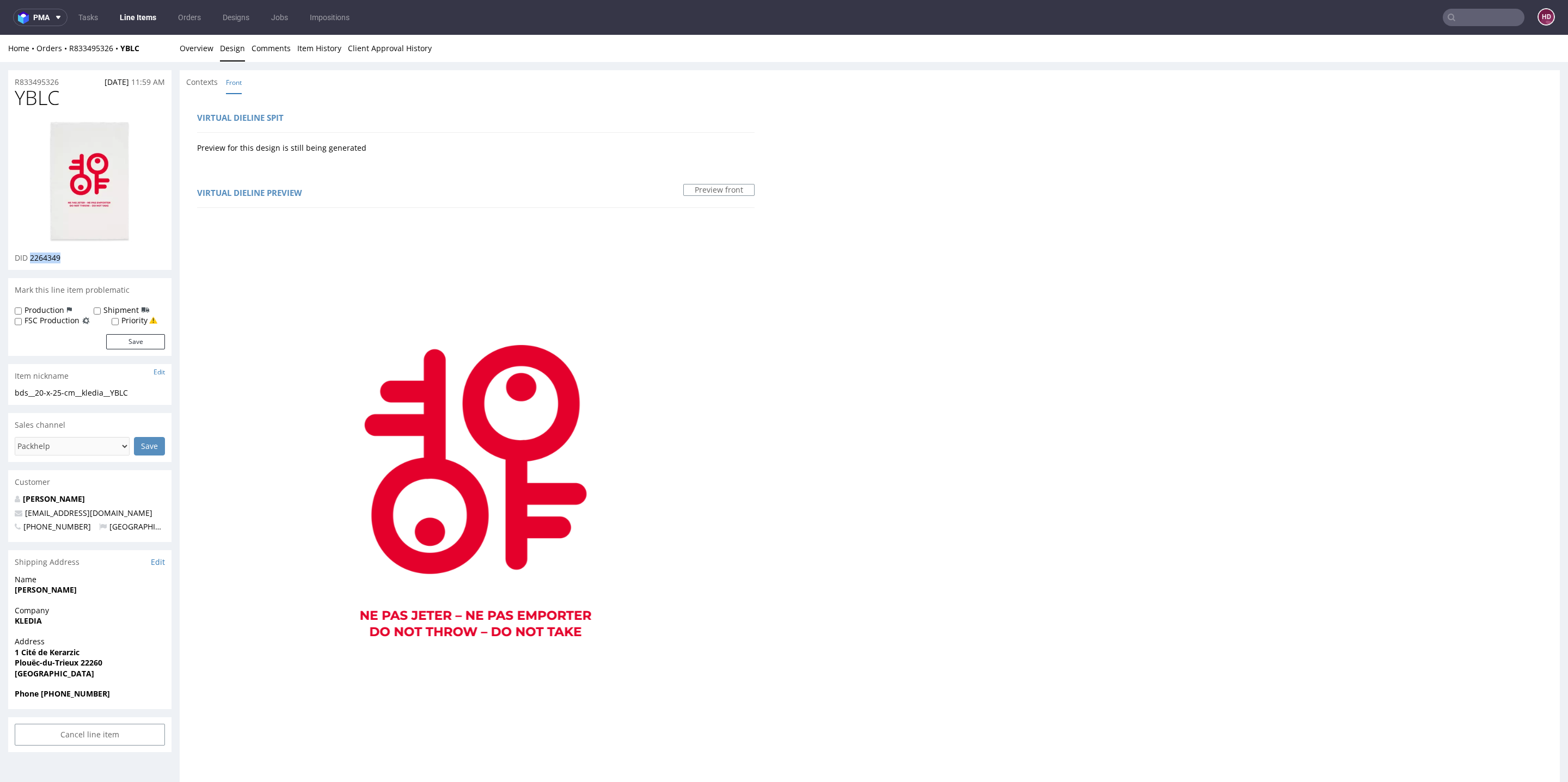
copy span "2264349"
click at [71, 205] on img at bounding box center [90, 182] width 87 height 124
click at [145, 398] on div "bds__20-x-25-cm__kledia__YBLC" at bounding box center [90, 393] width 151 height 11
drag, startPoint x: 140, startPoint y: 393, endPoint x: 0, endPoint y: 392, distance: 140.0
click at [0, 392] on div "R833495326 [DATE] 11:59 AM YBLC DID 2264349 Mark this line item problematic Pro…" at bounding box center [784, 639] width 1568 height 1155
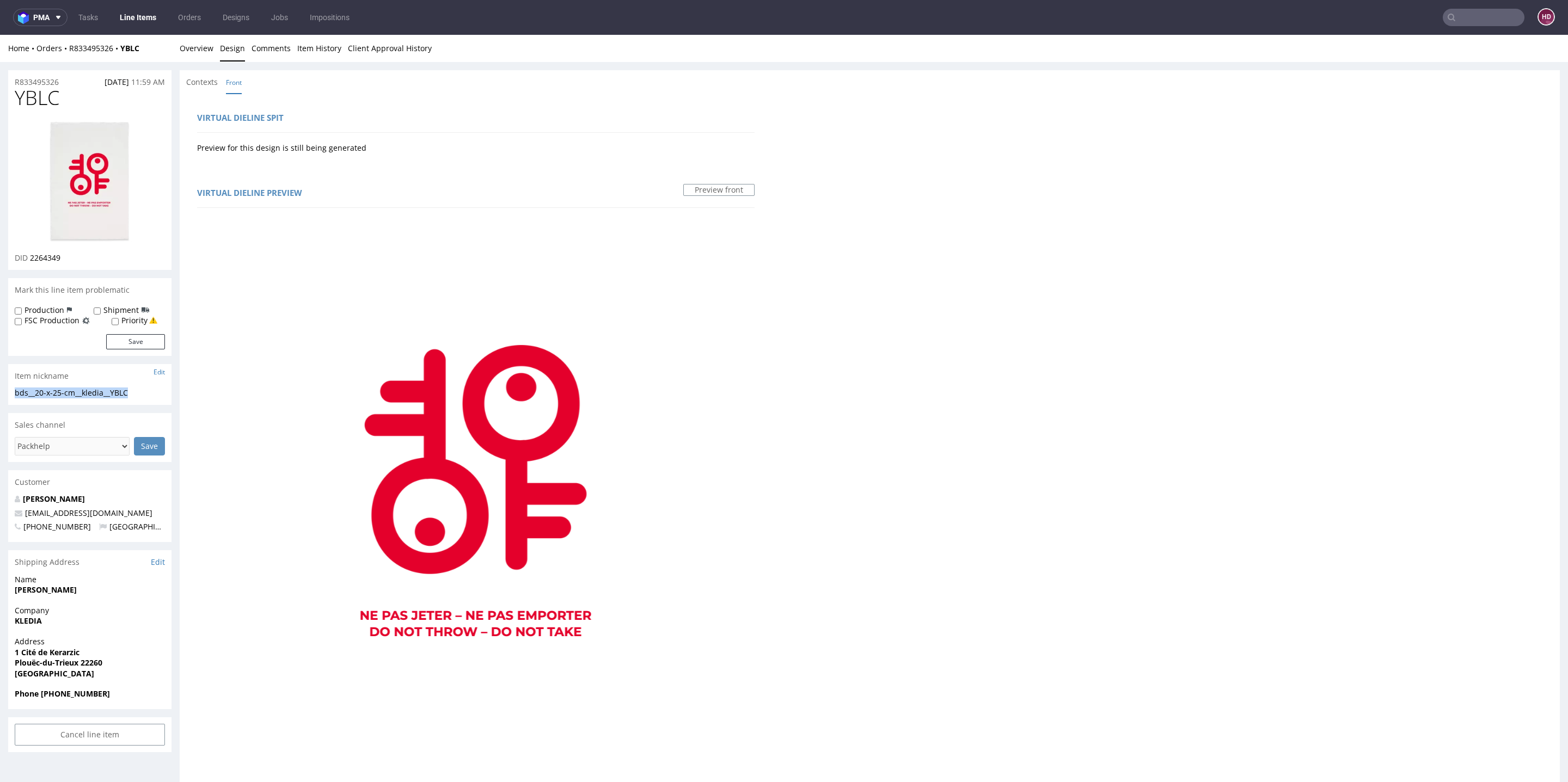
copy div "bds__20-x-25-cm__kledia__YBLC"
click at [69, 85] on div "R833495326 [DATE] 11:59 AM" at bounding box center [90, 79] width 164 height 17
drag, startPoint x: 69, startPoint y: 85, endPoint x: 0, endPoint y: 69, distance: 70.8
click at [0, 71] on div "R833495326 [DATE] 11:59 AM YBLC DID 2264349 Mark this line item problematic Pro…" at bounding box center [784, 639] width 1568 height 1155
drag, startPoint x: 71, startPoint y: 260, endPoint x: 28, endPoint y: 259, distance: 43.0
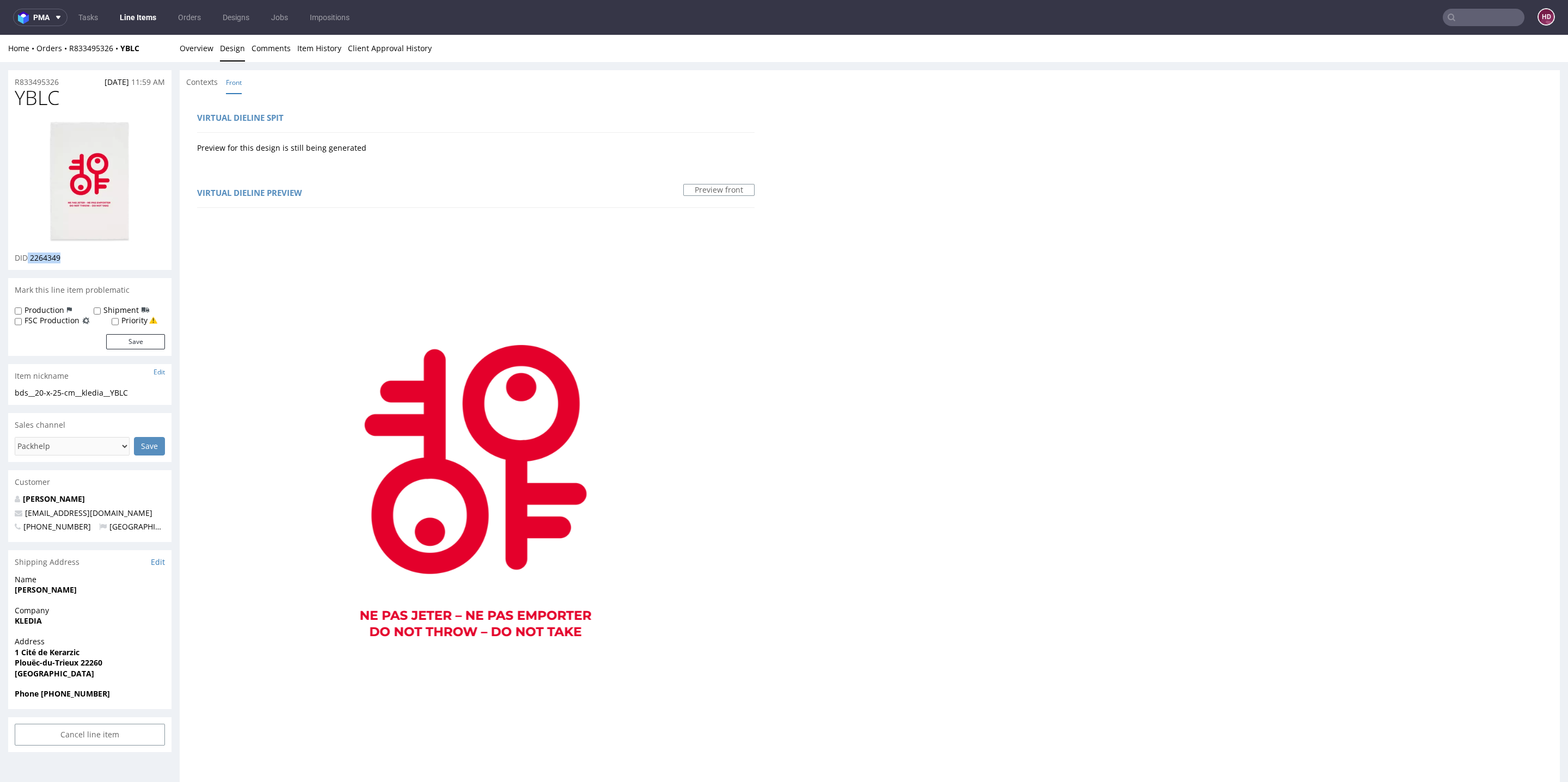
click at [28, 259] on div "DID 2264349" at bounding box center [90, 258] width 151 height 11
click at [192, 45] on link "Overview" at bounding box center [196, 48] width 34 height 27
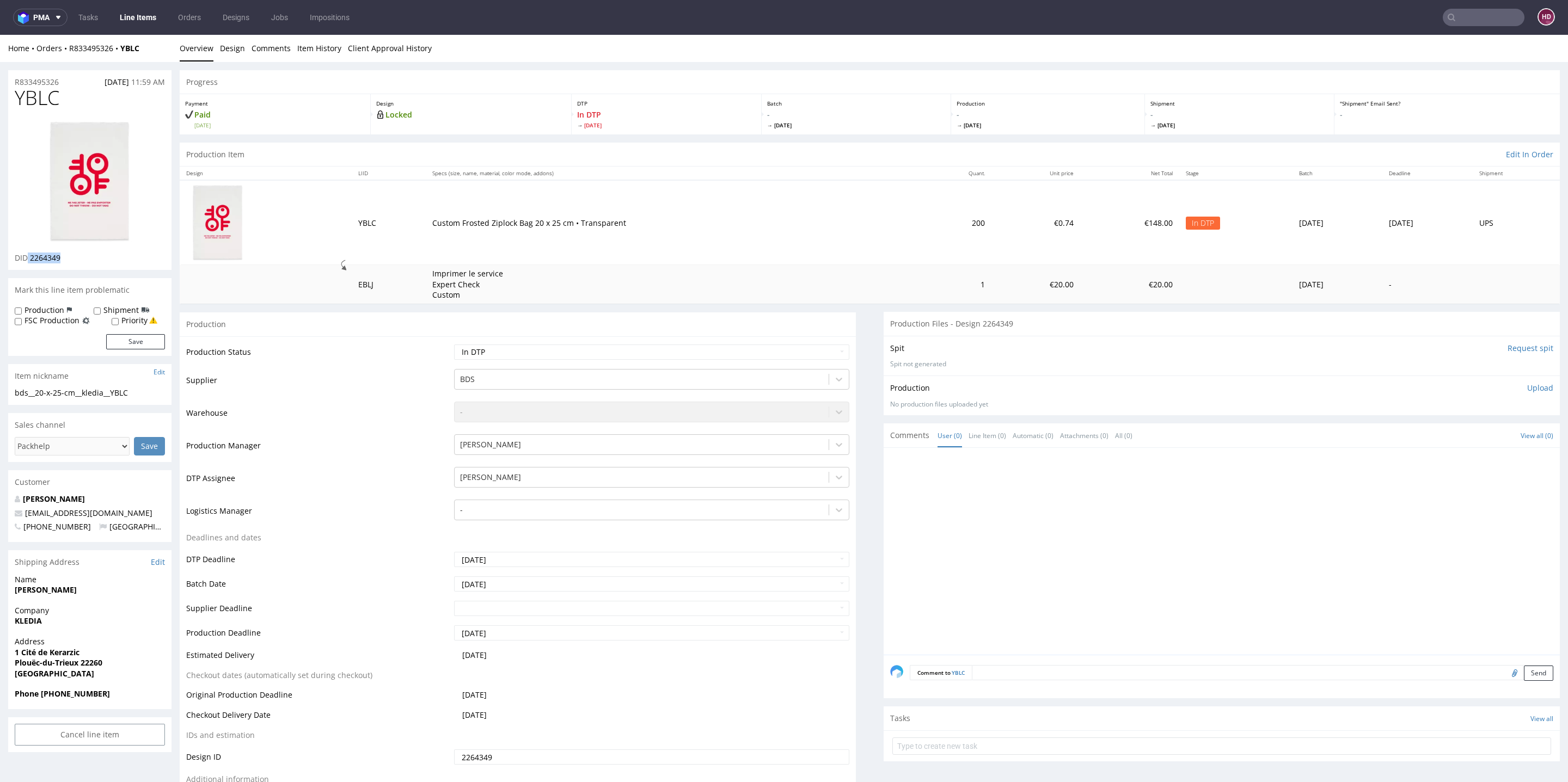
click at [1529, 387] on div "Production Upload No production files uploaded yet Description (optional) Add f…" at bounding box center [1221, 395] width 677 height 40
click at [1527, 383] on p "Upload" at bounding box center [1541, 388] width 26 height 11
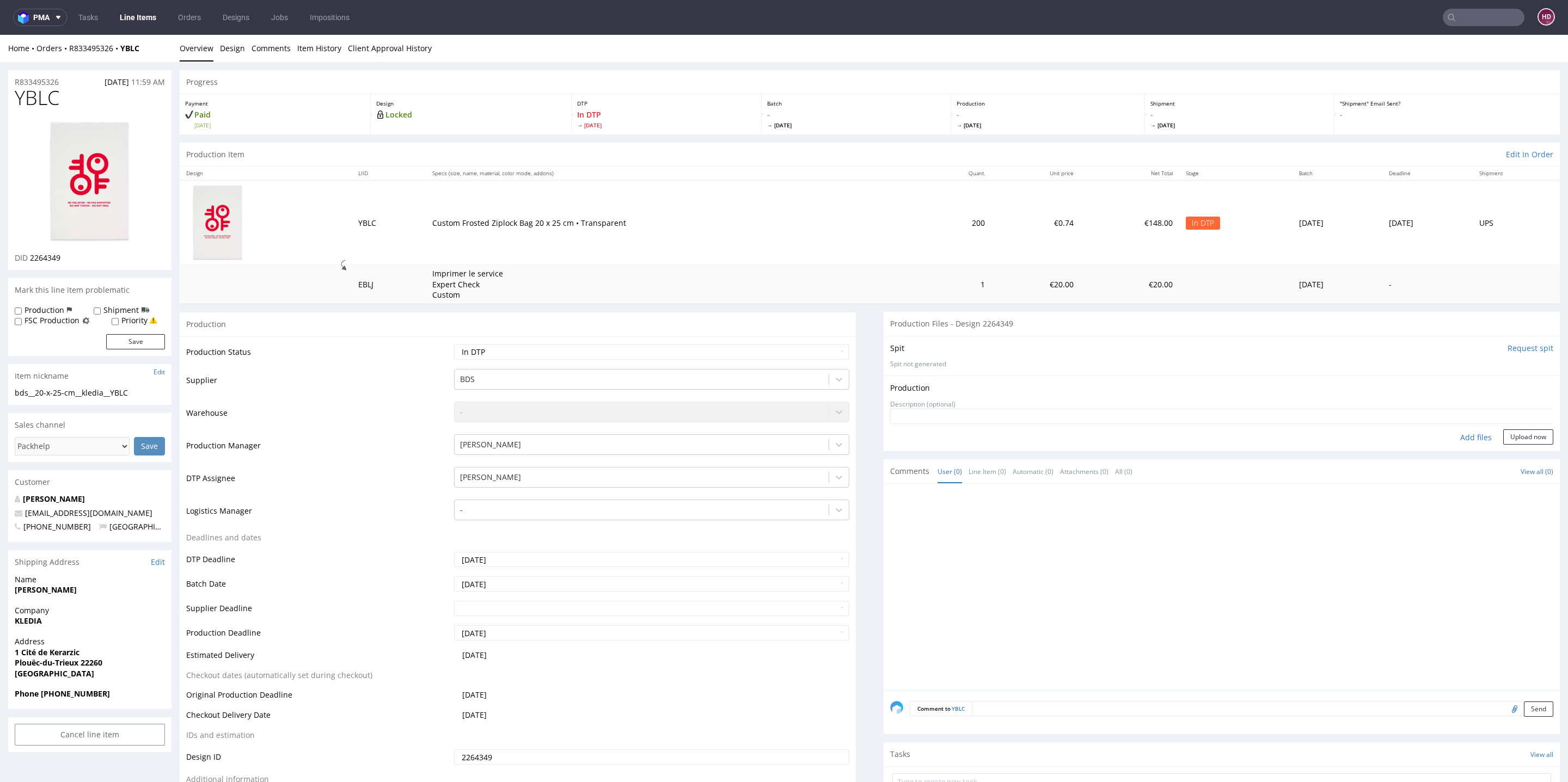
click at [1461, 438] on div "Add files" at bounding box center [1476, 438] width 54 height 17
type input "C:\fakepath\bds__20-x-25-cm__kledia__YBLC__d2264349__oR833495326.pdf"
drag, startPoint x: 1506, startPoint y: 453, endPoint x: 1445, endPoint y: 443, distance: 61.8
click at [1504, 450] on button "Upload now" at bounding box center [1528, 454] width 50 height 15
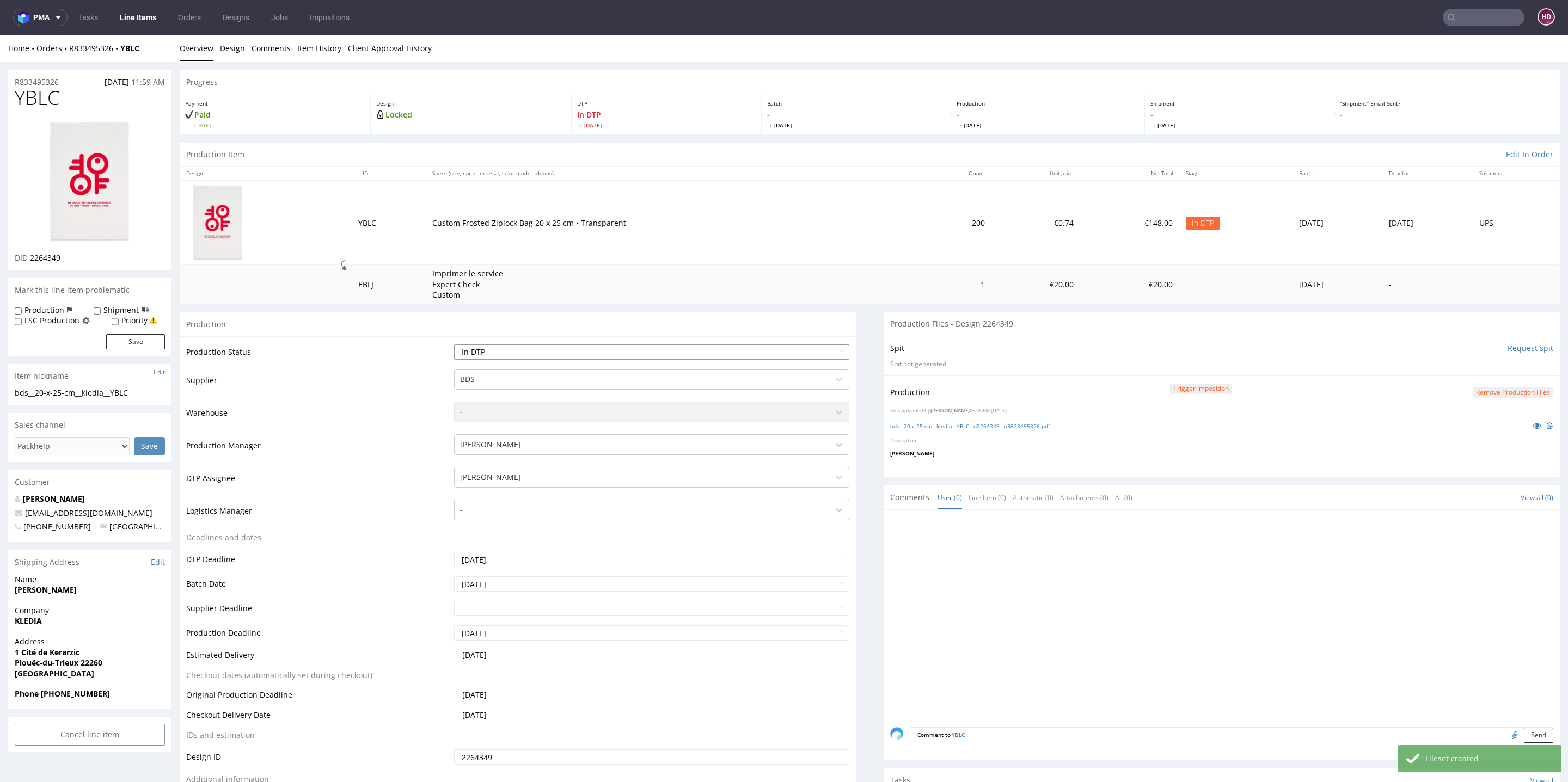
click at [573, 352] on select "Waiting for Artwork Waiting for Diecut Waiting for Mockup Waiting for DTP Waiti…" at bounding box center [652, 352] width 395 height 15
select select "dtp_production_ready"
click at [454, 344] on select "Waiting for Artwork Waiting for Diecut Waiting for Mockup Waiting for DTP Waiti…" at bounding box center [652, 352] width 395 height 15
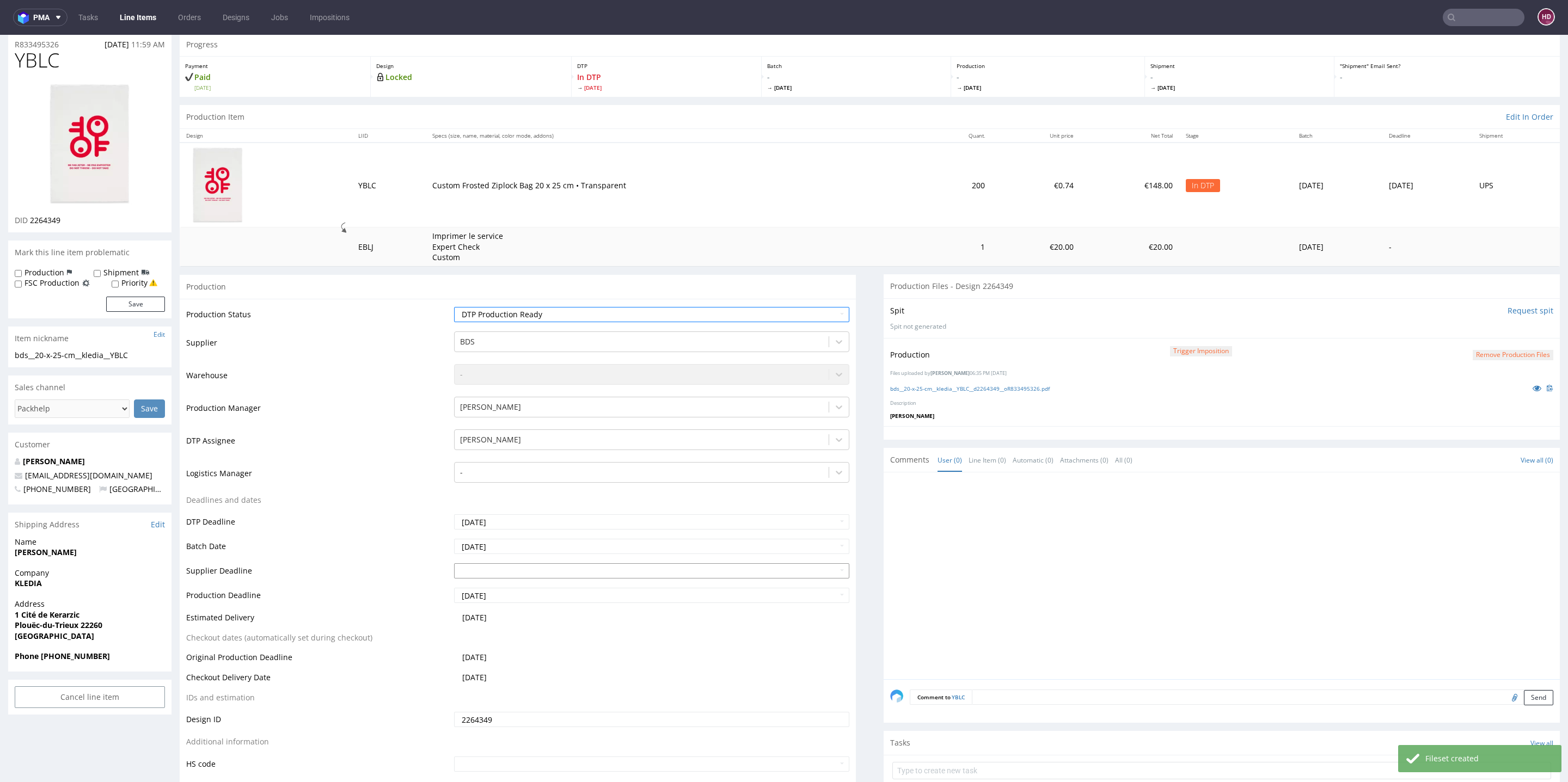
scroll to position [192, 0]
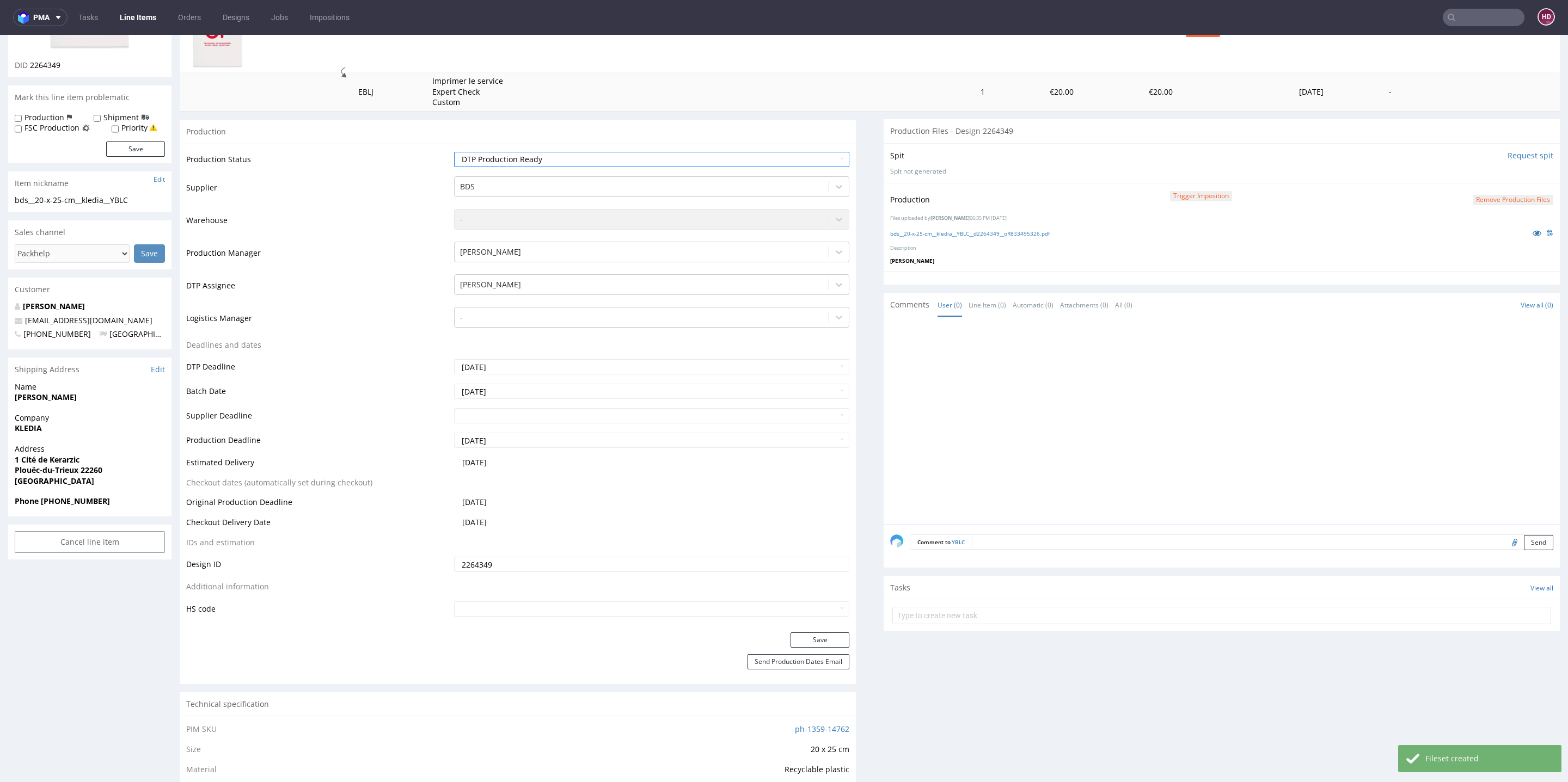
click at [811, 629] on div "Production Status Waiting for Artwork Waiting for Diecut Waiting for Mockup Wai…" at bounding box center [517, 388] width 677 height 489
click at [810, 637] on button "Save" at bounding box center [820, 639] width 59 height 15
click at [129, 17] on link "Line Items" at bounding box center [138, 17] width 49 height 17
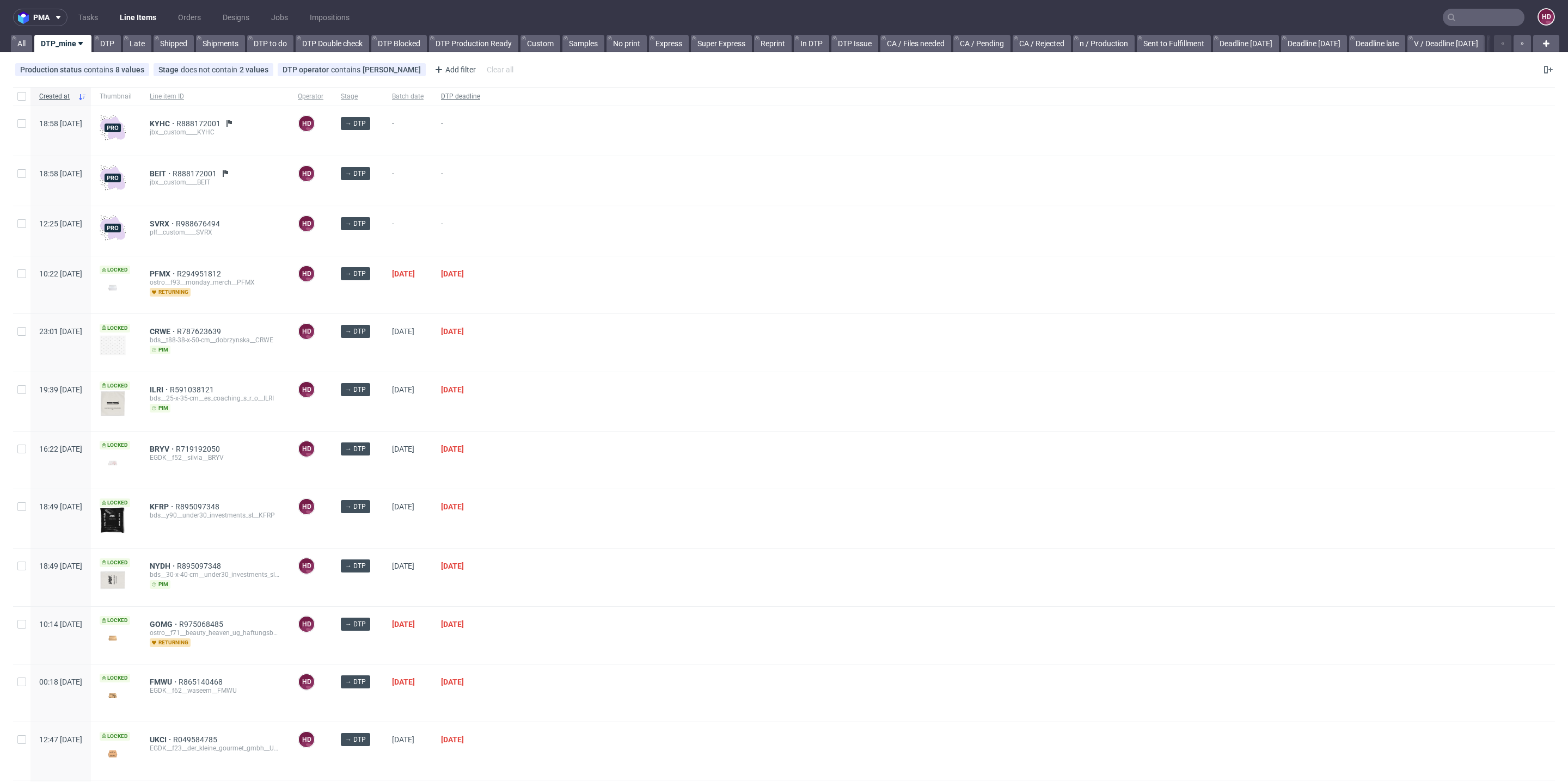
click at [480, 95] on span "DTP deadline" at bounding box center [461, 96] width 39 height 9
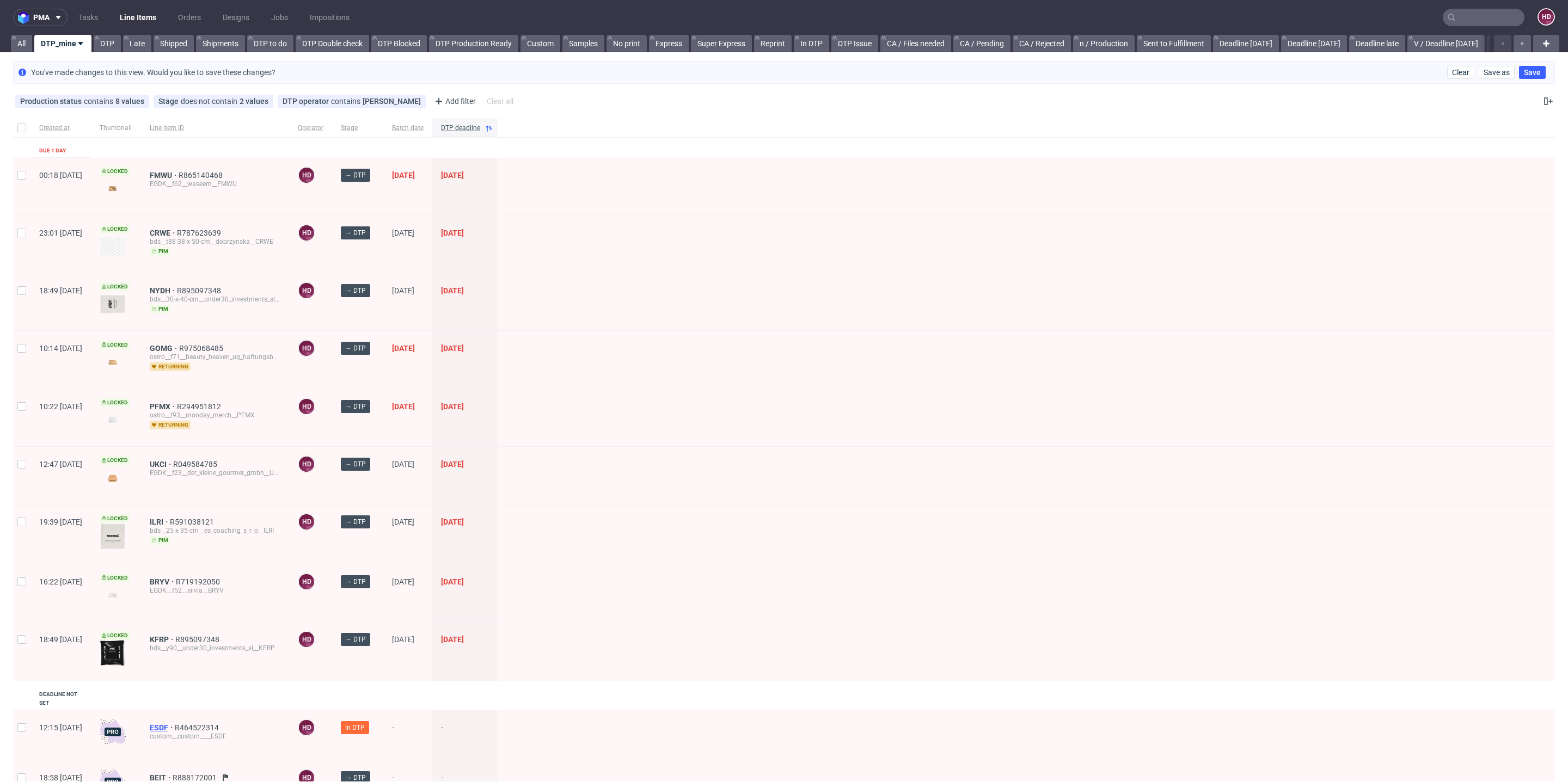
click at [175, 723] on span "ESDF" at bounding box center [162, 728] width 25 height 9
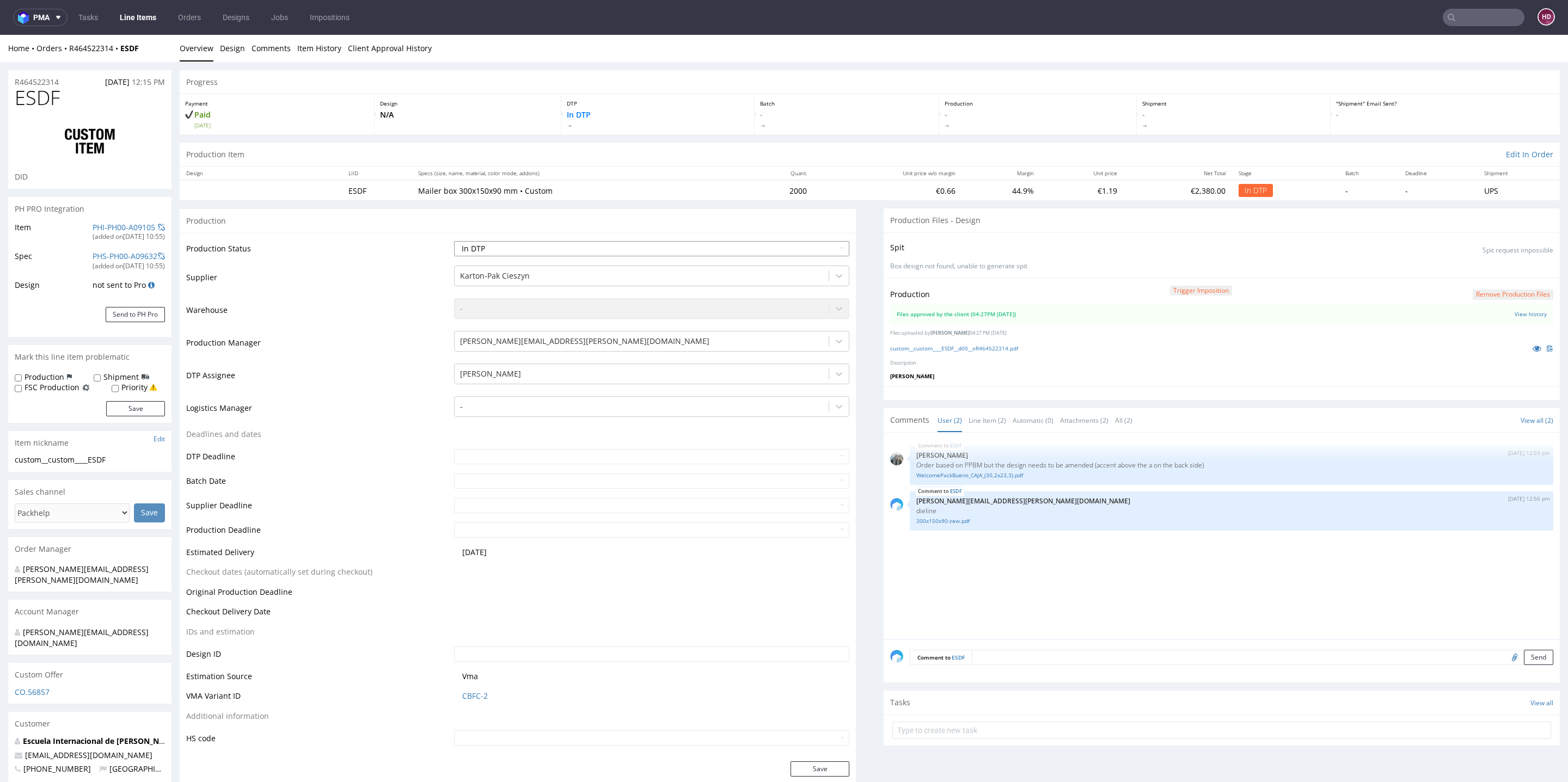
click at [580, 245] on select "Waiting for Artwork Waiting for Diecut Waiting for Mockup Waiting for DTP Waiti…" at bounding box center [652, 248] width 395 height 15
select select "dtp_production_ready"
click at [454, 241] on select "Waiting for Artwork Waiting for Diecut Waiting for Mockup Waiting for DTP Waiti…" at bounding box center [652, 248] width 395 height 15
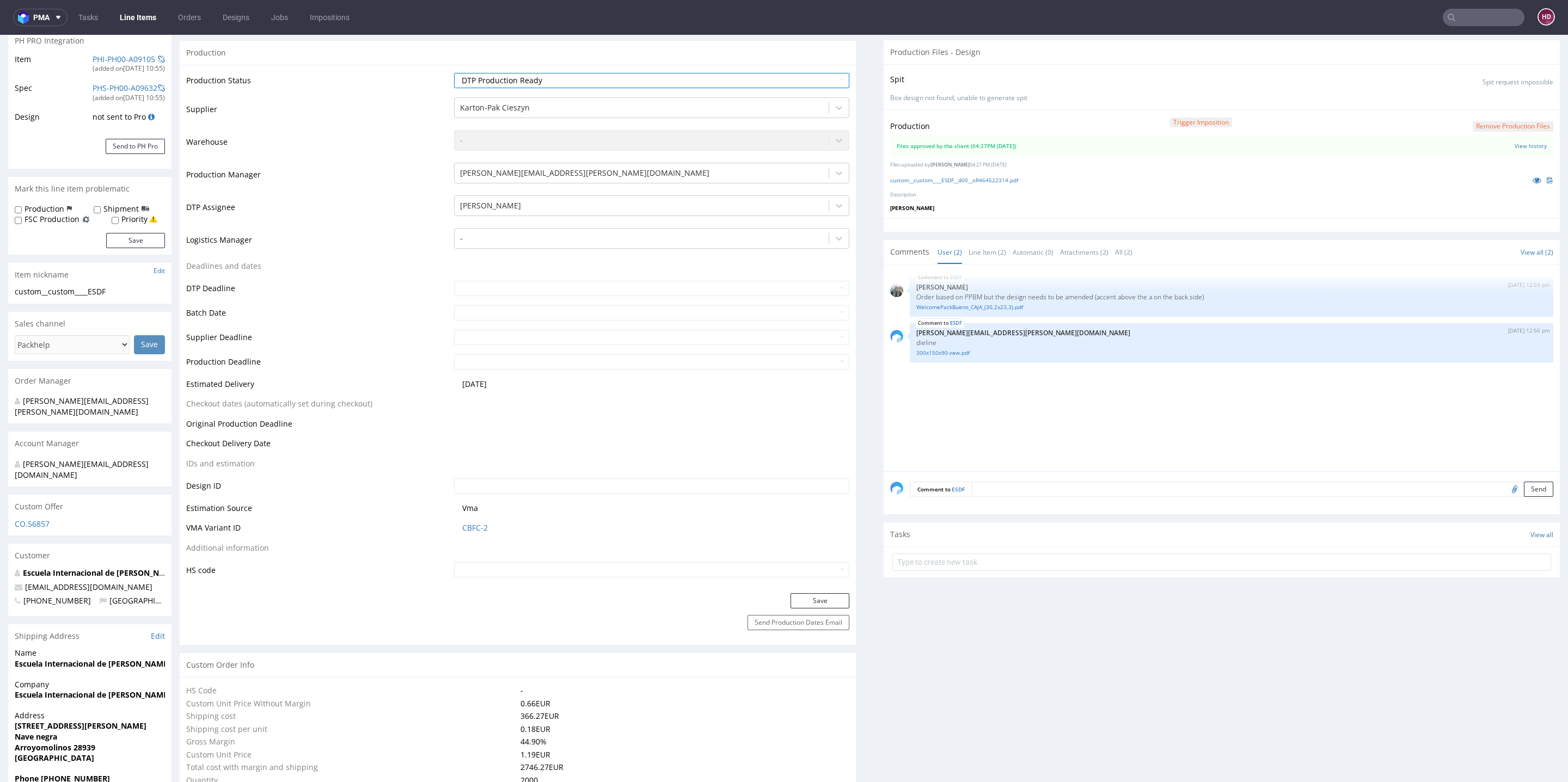
scroll to position [170, 0]
click at [791, 598] on button "Save" at bounding box center [820, 599] width 59 height 15
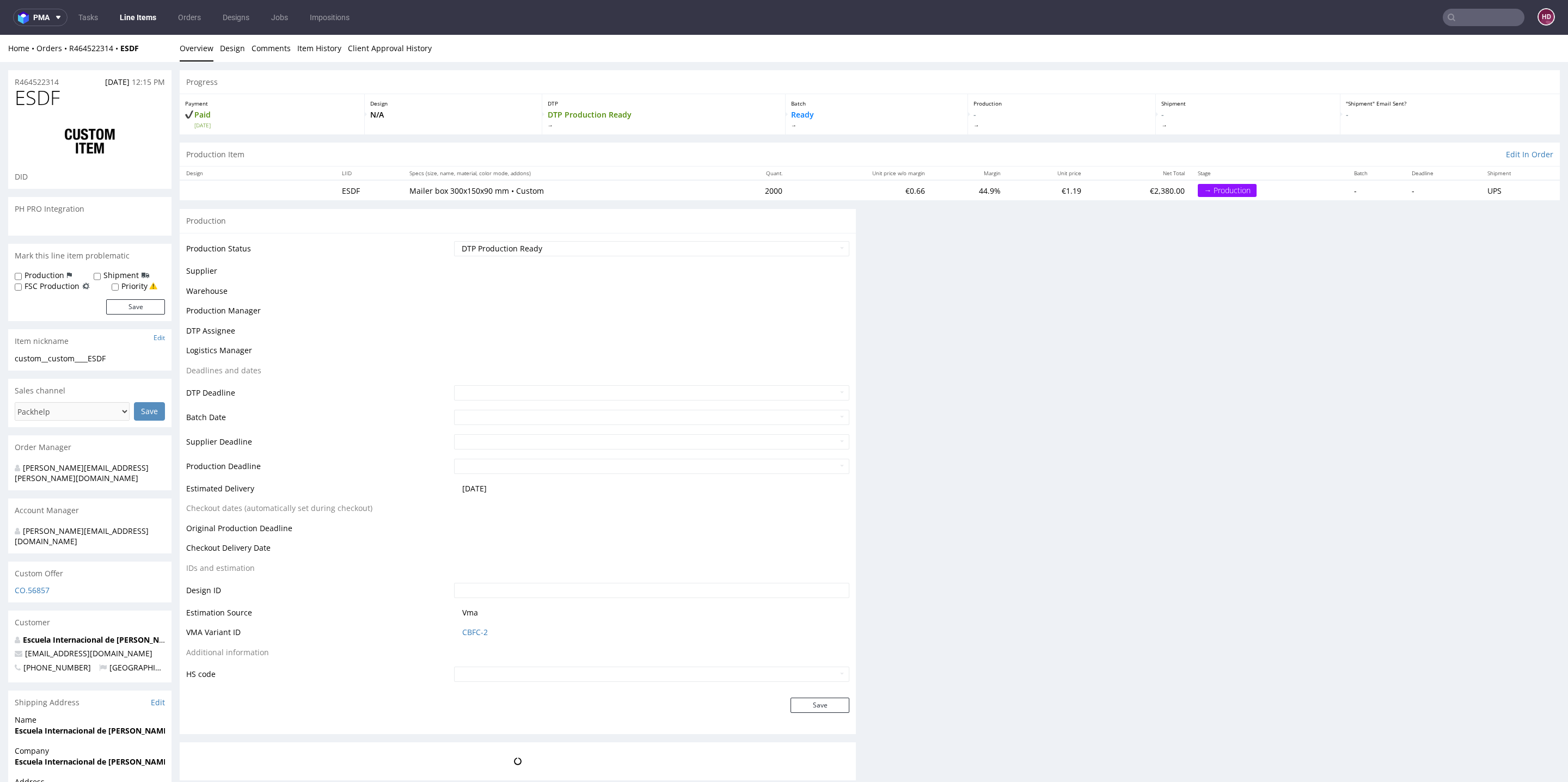
scroll to position [162, 0]
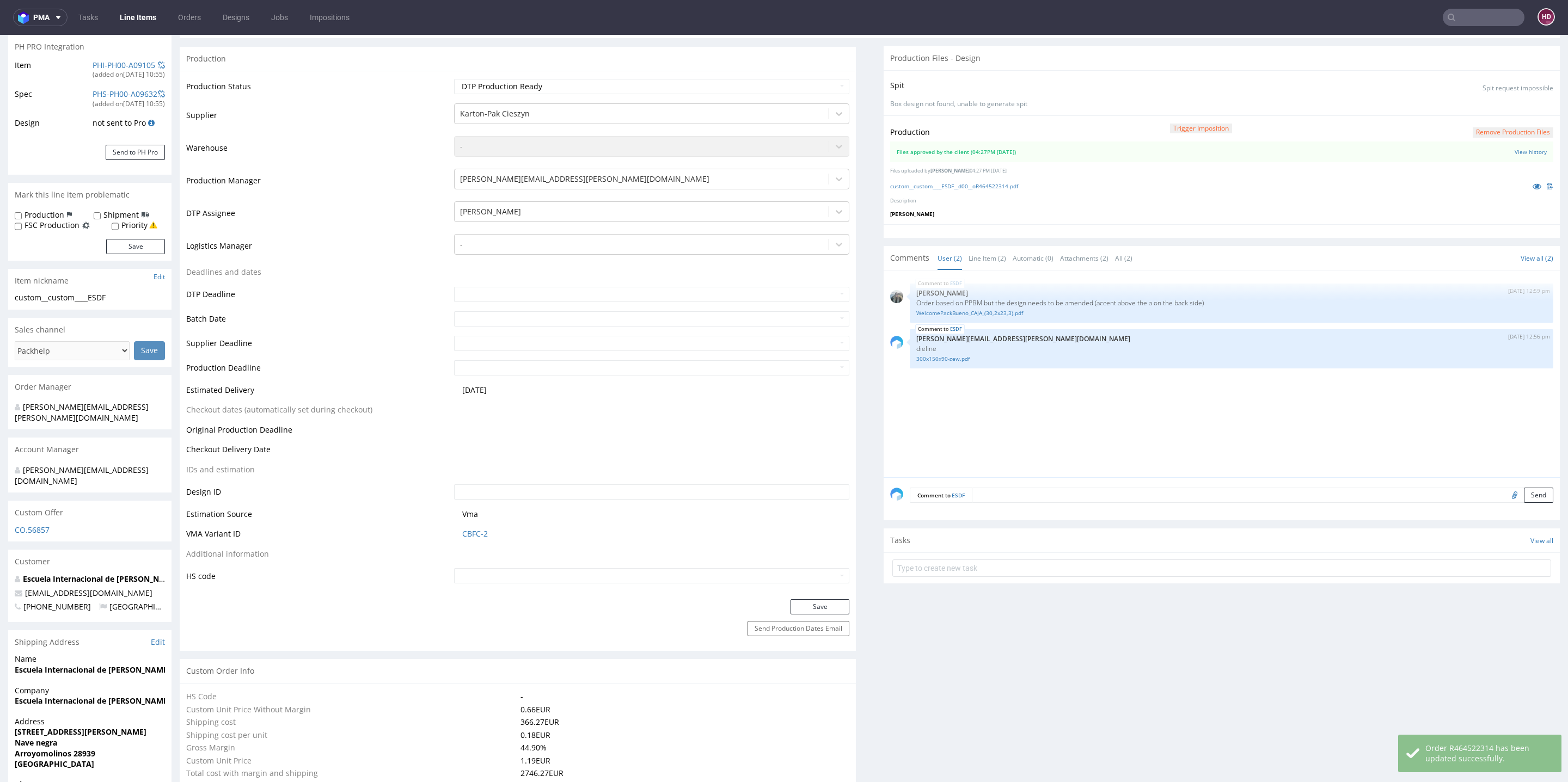
click at [144, 19] on link "Line Items" at bounding box center [138, 17] width 49 height 17
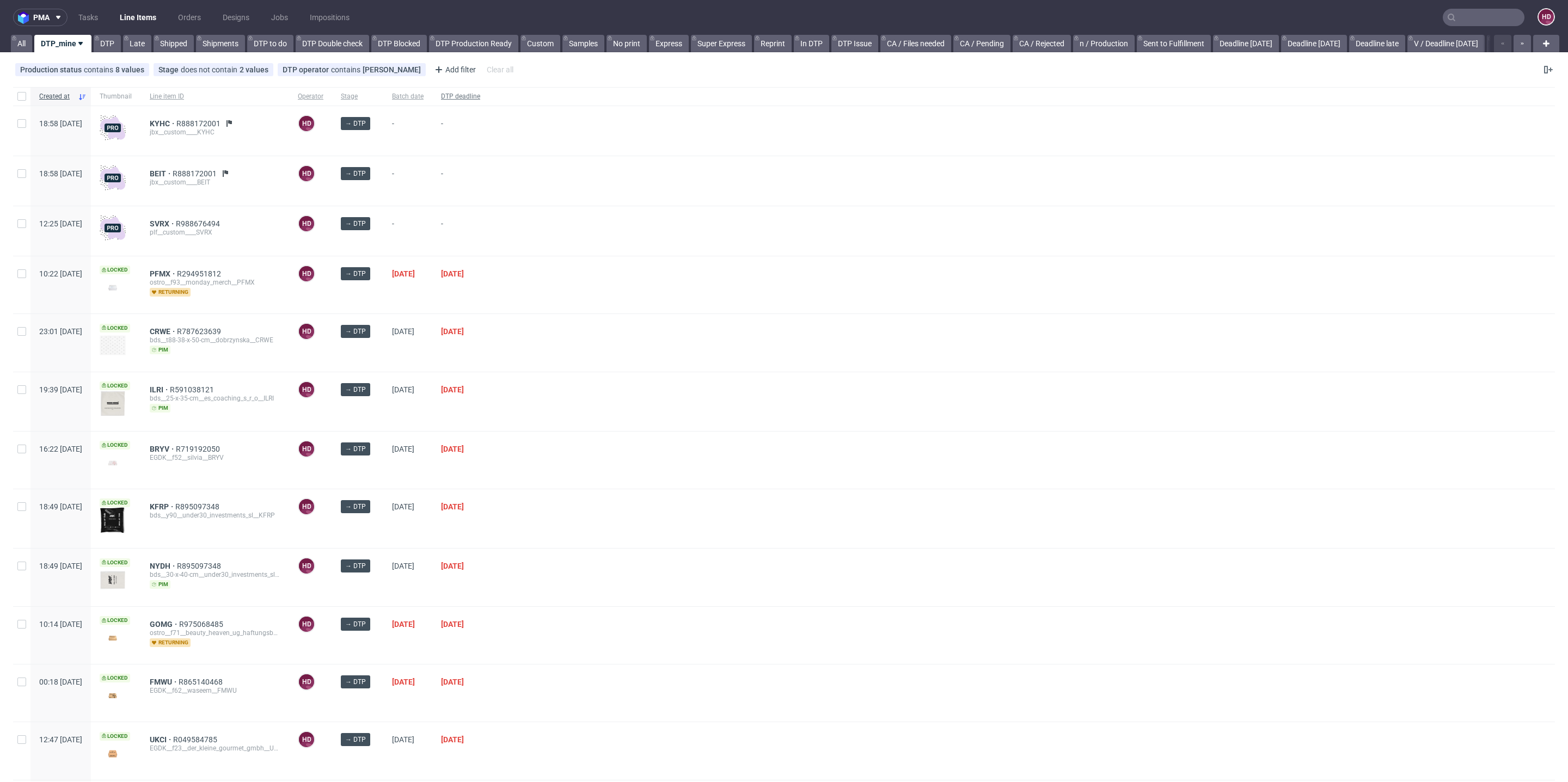
click at [480, 98] on span "DTP deadline" at bounding box center [461, 96] width 39 height 9
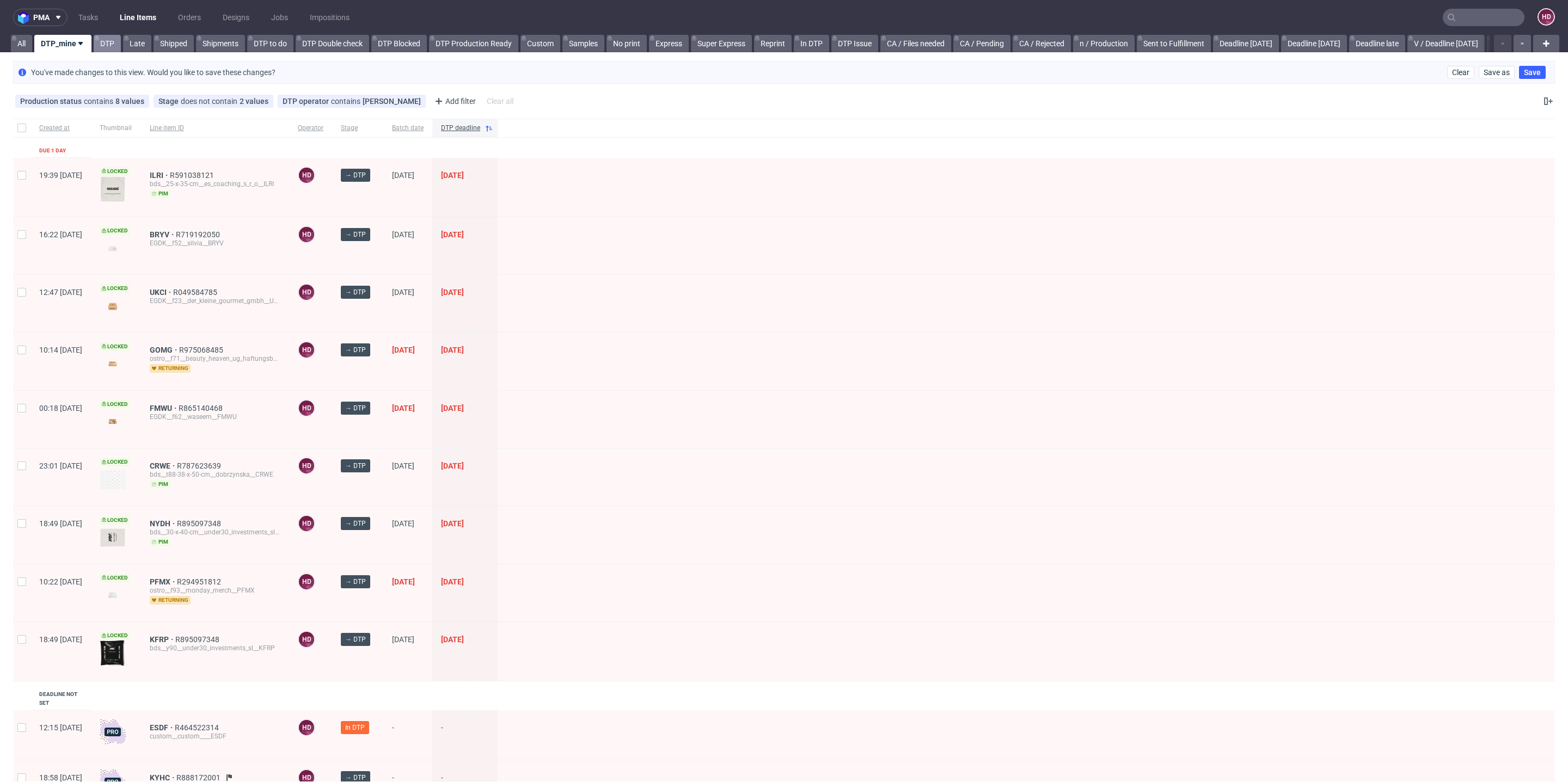
click at [103, 43] on link "DTP" at bounding box center [107, 43] width 27 height 17
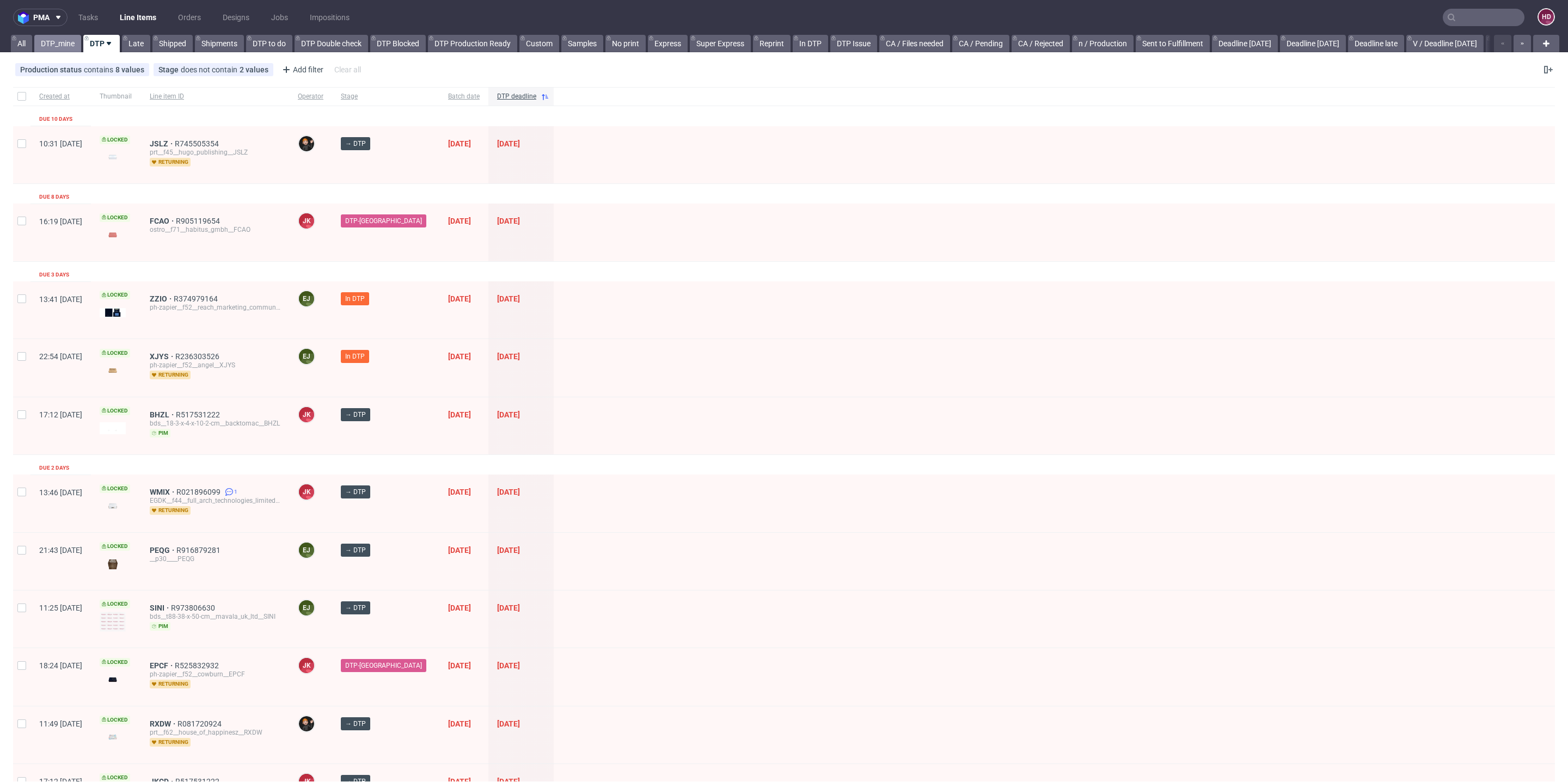
click at [58, 39] on link "DTP_mine" at bounding box center [57, 43] width 47 height 17
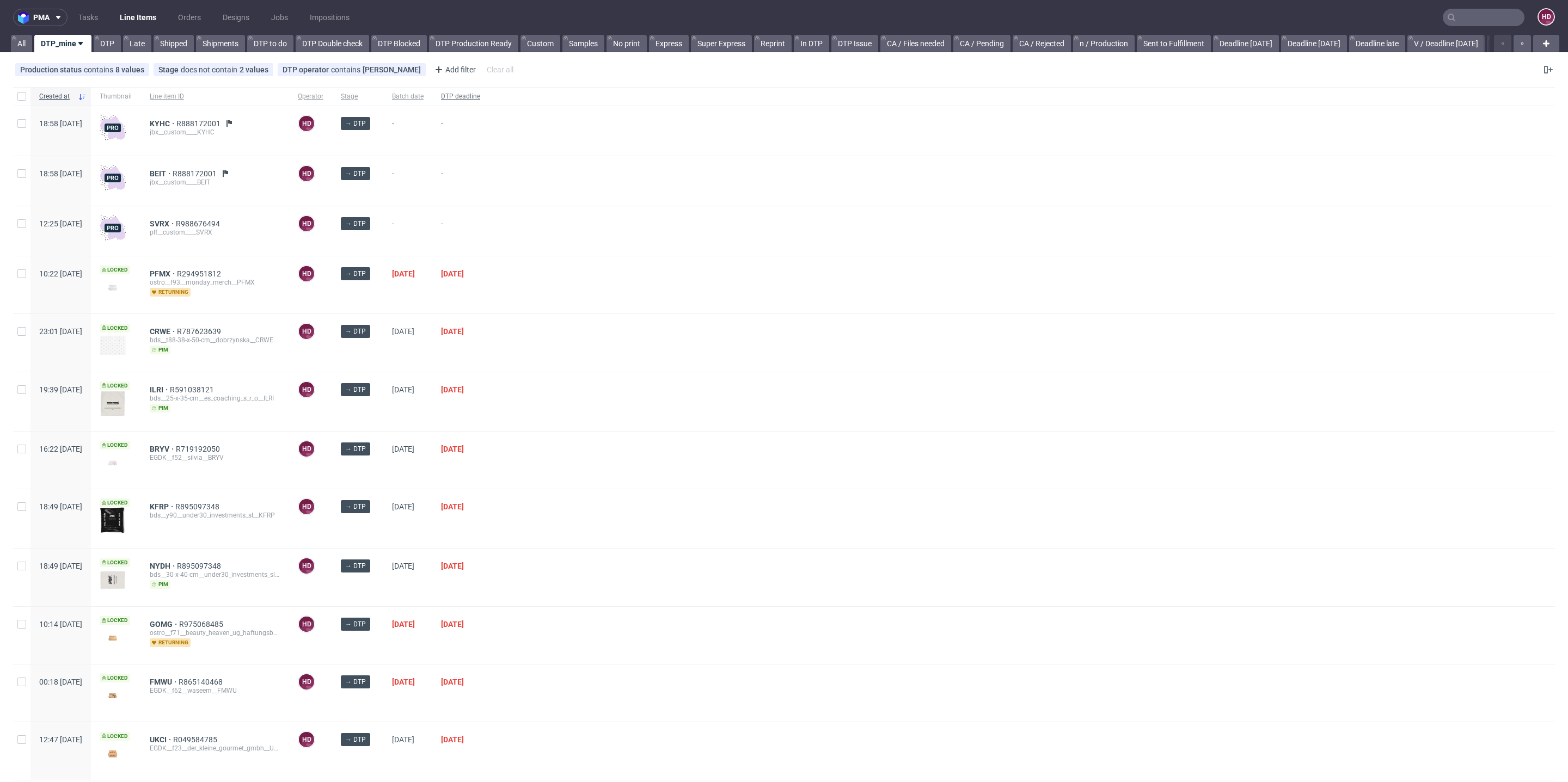
click at [480, 100] on span "DTP deadline" at bounding box center [461, 96] width 39 height 9
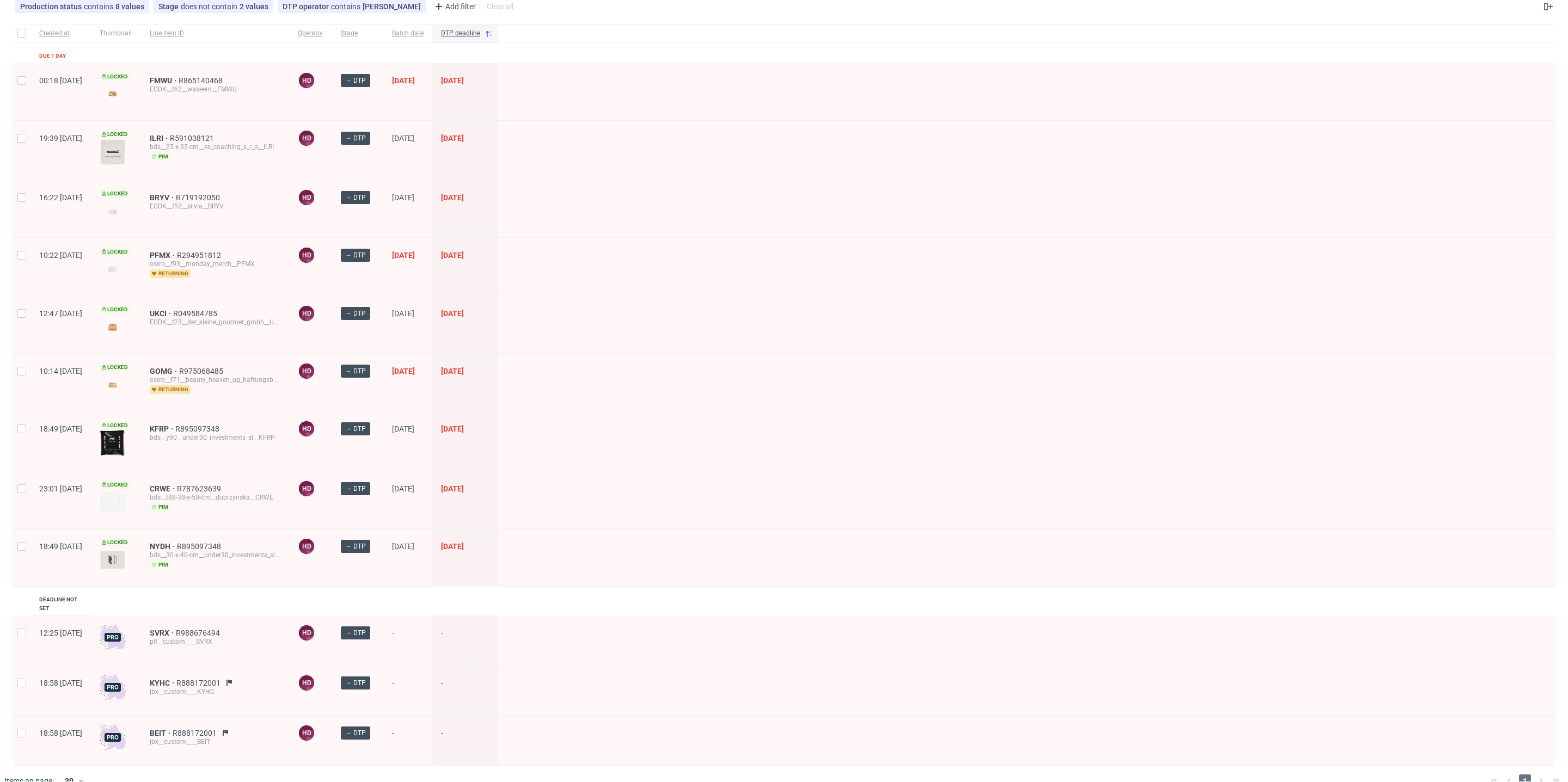
scroll to position [100, 0]
